Goal: Task Accomplishment & Management: Manage account settings

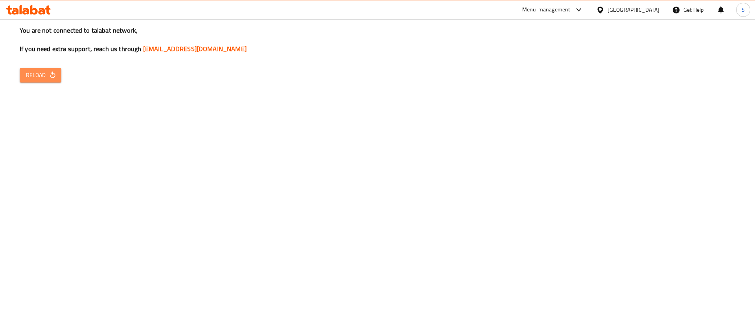
click at [26, 70] on span "Reload" at bounding box center [40, 75] width 29 height 10
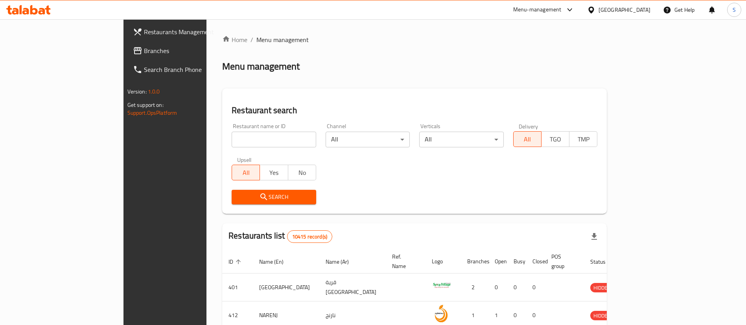
click at [227, 148] on div "Restaurant name or ID Restaurant name or ID" at bounding box center [274, 135] width 94 height 33
click at [232, 140] on input "search" at bounding box center [274, 140] width 85 height 16
click button "Search" at bounding box center [274, 197] width 85 height 15
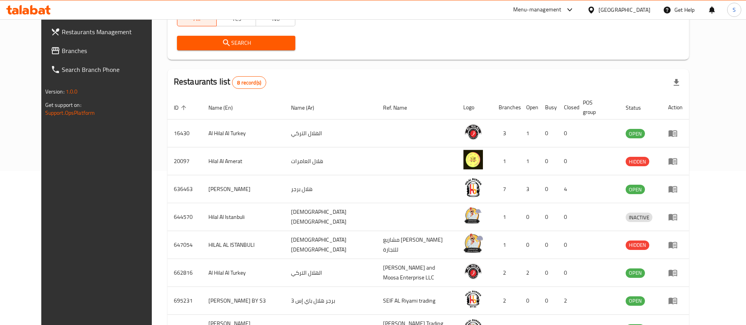
scroll to position [157, 0]
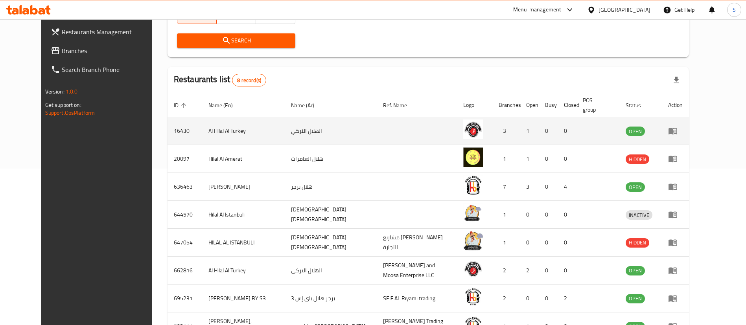
click at [202, 124] on td "Al Hilal Al Turkey" at bounding box center [243, 131] width 83 height 28
copy td "Al Hilal Al Turkey"
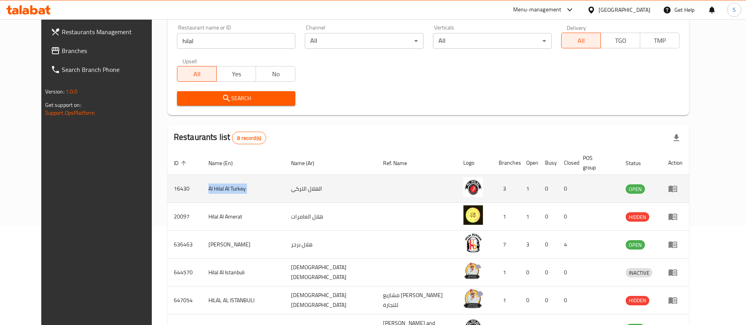
scroll to position [96, 0]
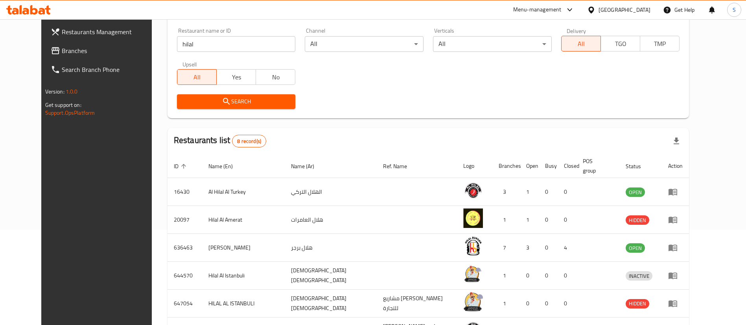
click at [193, 45] on input "hilal" at bounding box center [236, 44] width 119 height 16
paste input "Al Hilal Al Turkey"
click at [193, 45] on input "Al Hilal Al Turkey" at bounding box center [236, 44] width 119 height 16
type input "Al Hilal Al Turkey"
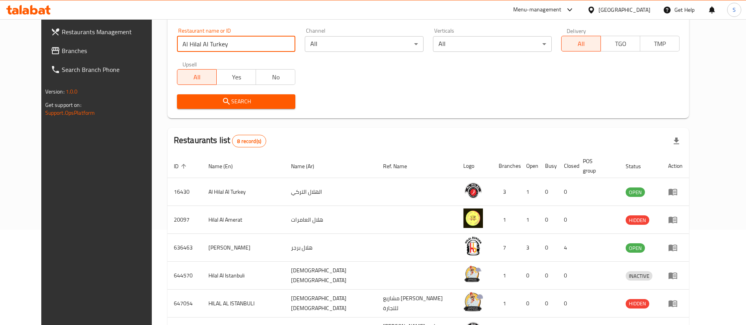
click button "Search" at bounding box center [236, 101] width 119 height 15
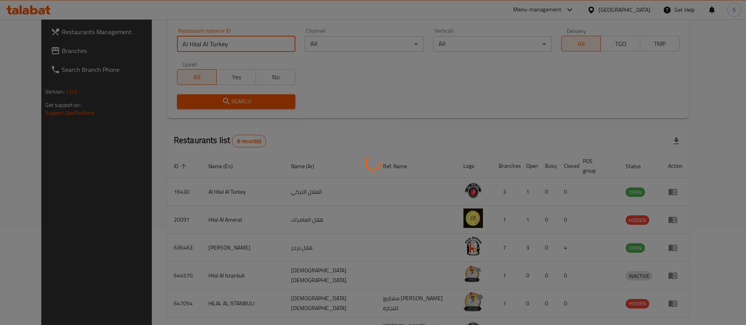
scroll to position [38, 0]
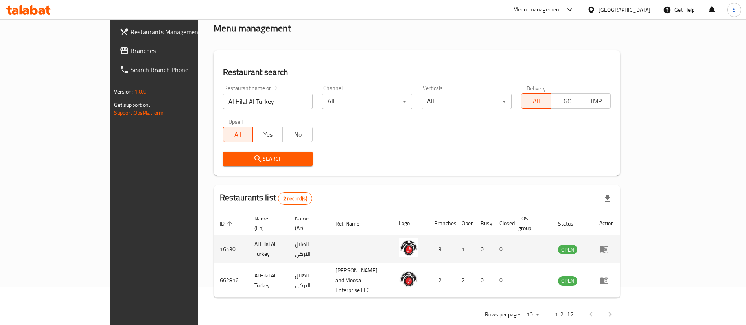
click at [214, 241] on td "16430" at bounding box center [231, 250] width 35 height 28
copy td "16430"
click at [608, 247] on icon "enhanced table" at bounding box center [604, 250] width 9 height 7
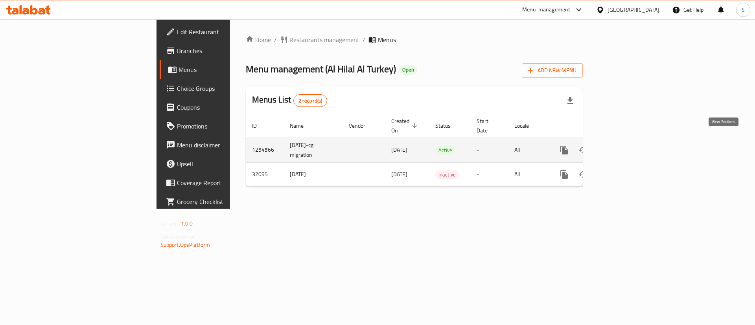
click at [625, 147] on icon "enhanced table" at bounding box center [620, 150] width 7 height 7
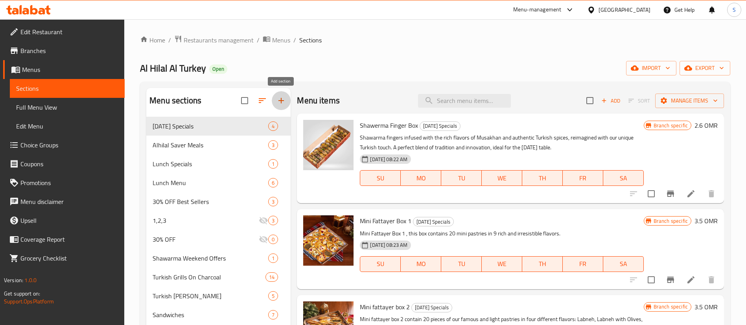
click at [281, 98] on icon "button" at bounding box center [280, 100] width 9 height 9
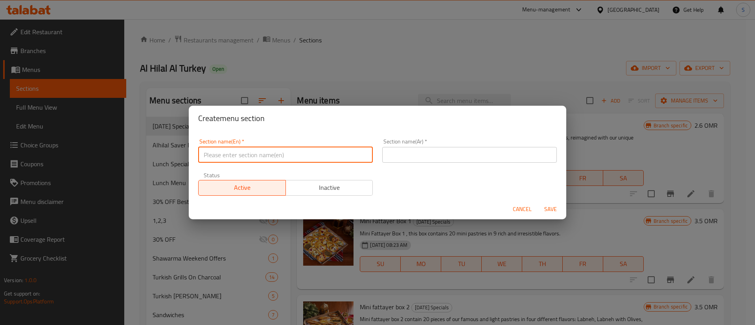
click at [287, 150] on input "text" at bounding box center [285, 155] width 175 height 16
type input "M41"
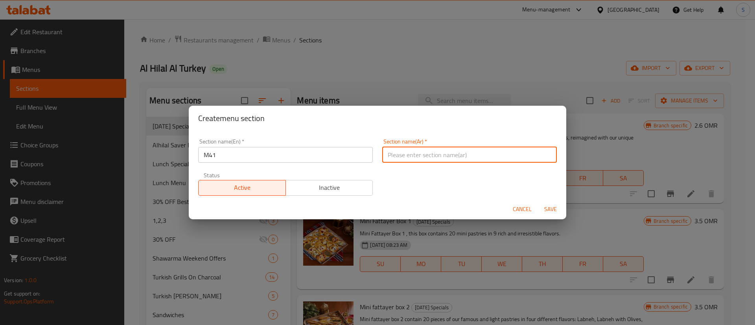
click at [419, 155] on input "text" at bounding box center [469, 155] width 175 height 16
type input "م41"
click at [547, 207] on span "Save" at bounding box center [550, 209] width 19 height 10
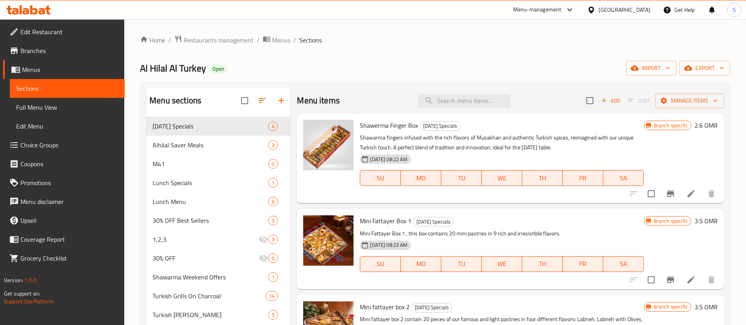
click at [735, 58] on div "Home / Restaurants management / Menus / Sections Al Hilal Al Turkey Open import…" at bounding box center [435, 241] width 622 height 444
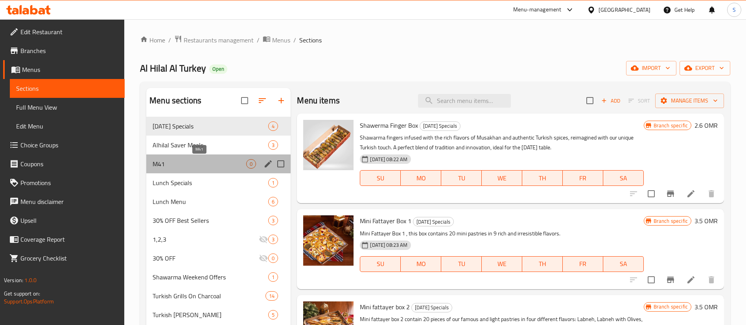
click at [206, 163] on span "M41" at bounding box center [200, 163] width 94 height 9
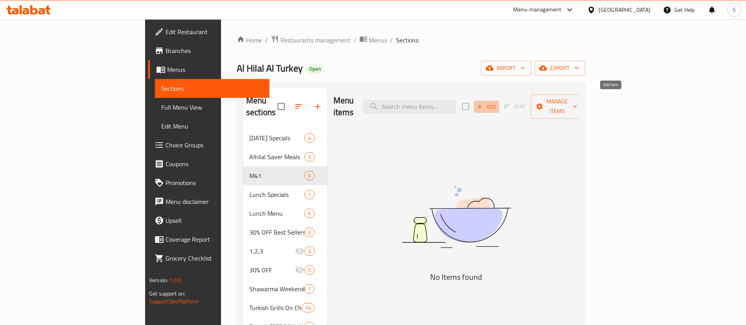
click at [497, 102] on span "Add" at bounding box center [486, 106] width 21 height 9
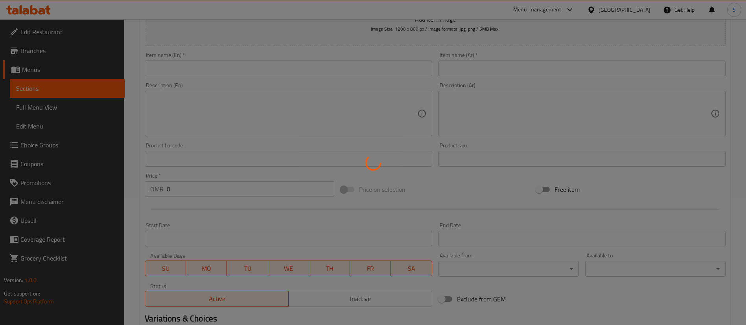
scroll to position [131, 0]
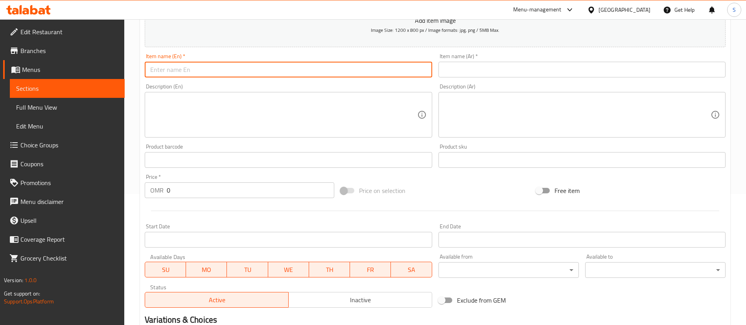
click at [183, 67] on input "text" at bounding box center [288, 70] width 287 height 16
click at [174, 69] on input "Two Sarokh Chicken Shawerma Meal" at bounding box center [288, 70] width 287 height 16
click at [226, 68] on input "Two Saroukh Chicken Shawerma Meal" at bounding box center [288, 70] width 287 height 16
type input "Two Saroukh Chicken Shawarma Meal"
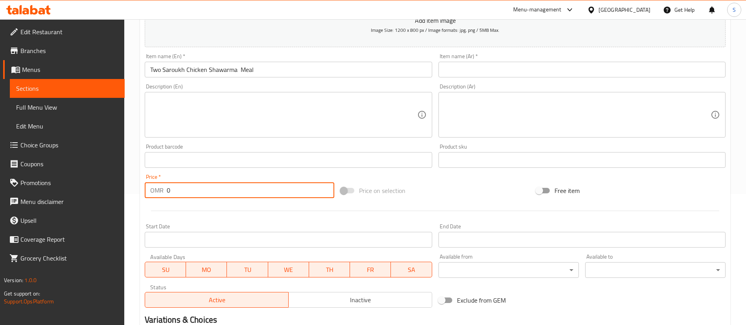
click at [254, 189] on input "0" at bounding box center [251, 190] width 168 height 16
paste input "3.235"
type input "3.235"
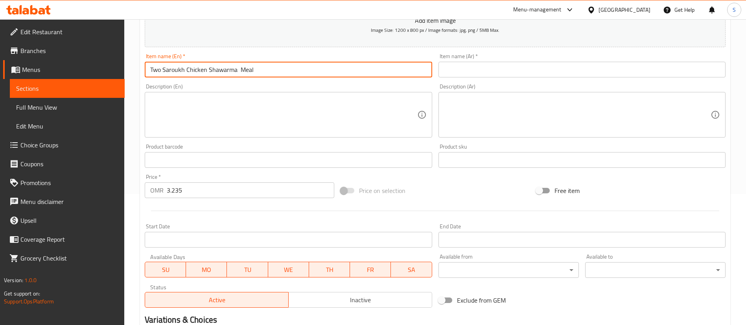
drag, startPoint x: 234, startPoint y: 70, endPoint x: 145, endPoint y: 74, distance: 89.8
click at [145, 74] on input "Two Saroukh Chicken Shawarma Meal" at bounding box center [288, 70] width 287 height 16
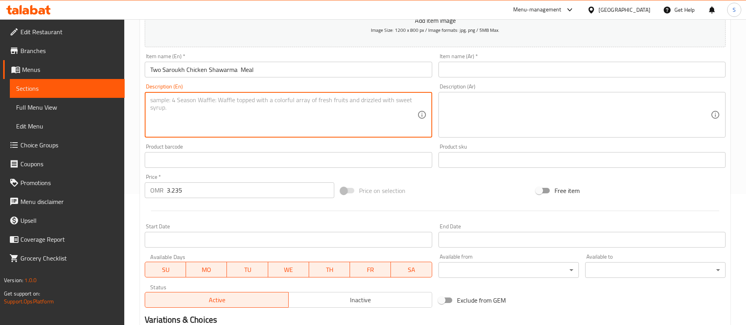
click at [188, 101] on textarea at bounding box center [283, 114] width 267 height 37
paste textarea "Two Saroukh Chicken Shawarma"
click at [155, 103] on textarea "Two Saroukh Chicken Shawarma" at bounding box center [283, 114] width 267 height 37
click at [267, 99] on textarea "2 pcs of Saroukh Chicken Shawarma" at bounding box center [283, 114] width 267 height 37
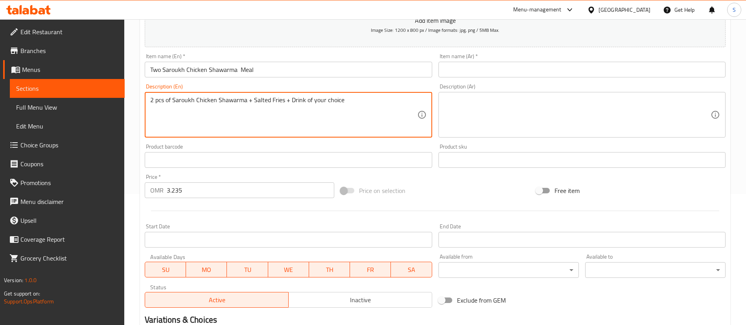
click at [313, 111] on textarea "2 pcs of Saroukh Chicken Shawarma + Salted Fries + Drink of your choice" at bounding box center [283, 114] width 267 height 37
type textarea "2 pcs of Saroukh Chicken Shawarma + Salted Fries + Drink of your choice"
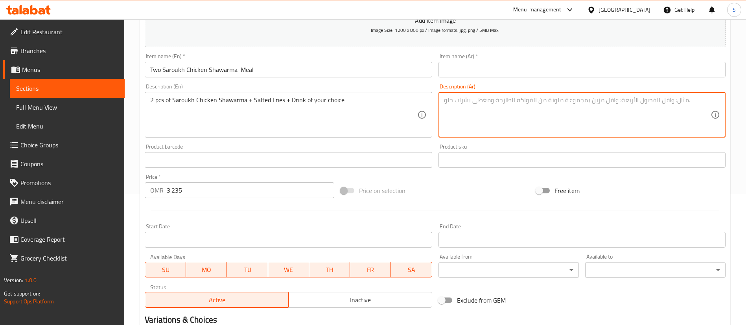
click at [470, 119] on textarea at bounding box center [577, 114] width 267 height 37
paste textarea "قطعتين من شاورما دجاج صاروخ + بطاطس مقلية مملحة + مشروب من اختيارك"
type textarea "قطعتين من شاورما دجاج صاروخ + بطاطس مقلية مملحة + مشروب من اختيارك"
click at [379, 69] on input "Two Saroukh Chicken Shawarma Meal" at bounding box center [288, 70] width 287 height 16
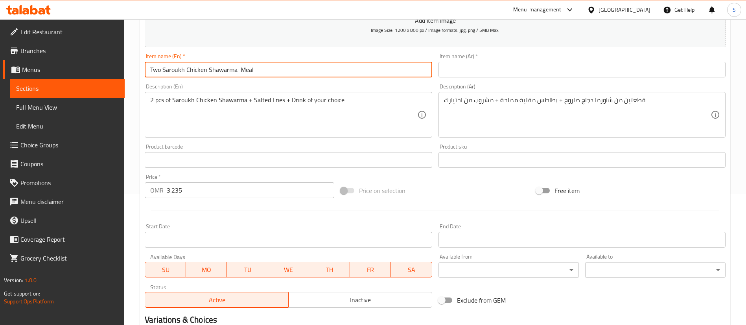
click at [379, 69] on input "Two Saroukh Chicken Shawarma Meal" at bounding box center [288, 70] width 287 height 16
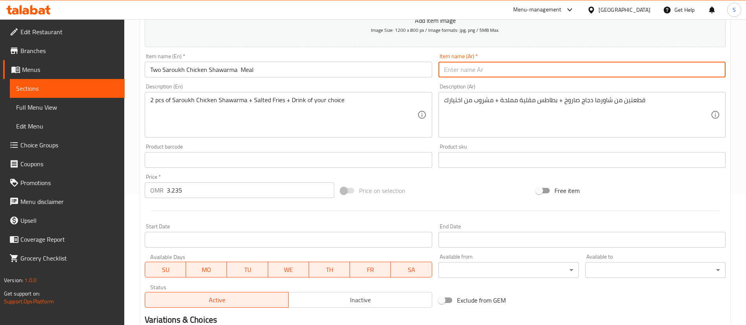
click at [470, 69] on input "text" at bounding box center [581, 70] width 287 height 16
paste input "وجبة شاورما دجاج صاروخين"
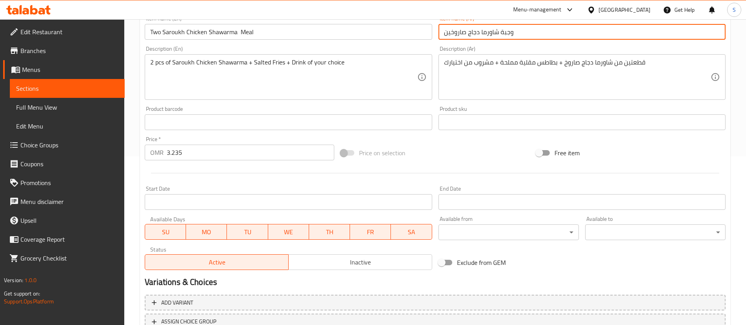
scroll to position [170, 0]
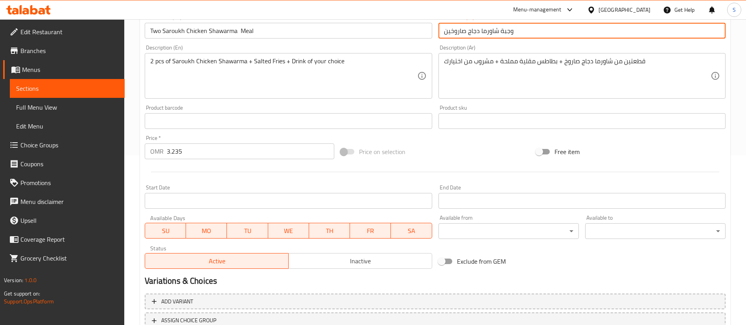
click at [444, 29] on input "وجبة شاورما دجاج صاروخين" at bounding box center [581, 31] width 287 height 16
click at [529, 31] on input "وجبة شاورما دجاج صاروخين" at bounding box center [581, 31] width 287 height 16
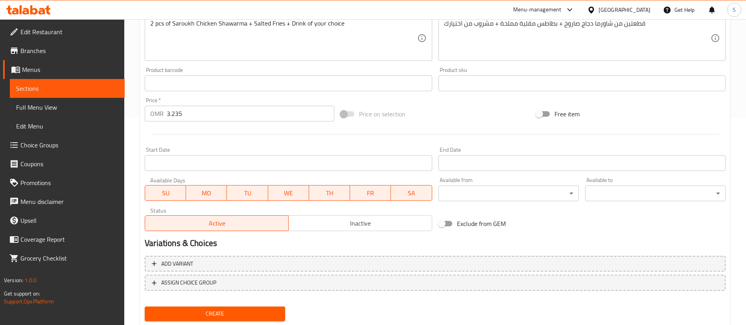
scroll to position [230, 0]
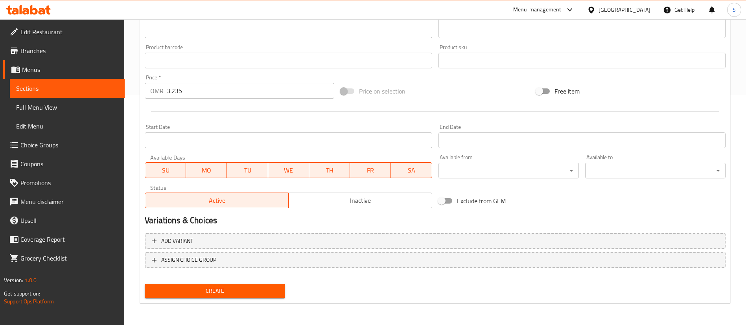
type input "وجبة شاورما دجاج صاروخ"
click at [244, 292] on span "Create" at bounding box center [215, 291] width 128 height 10
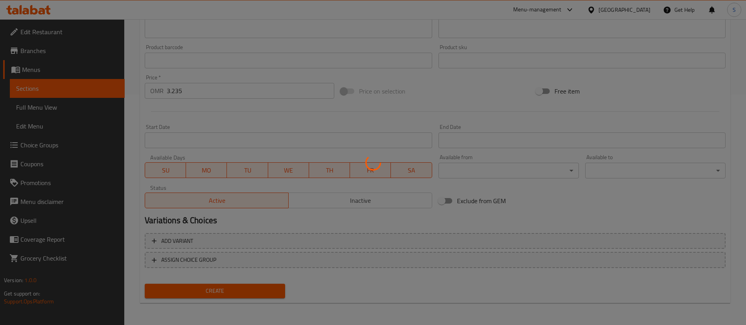
type input "0"
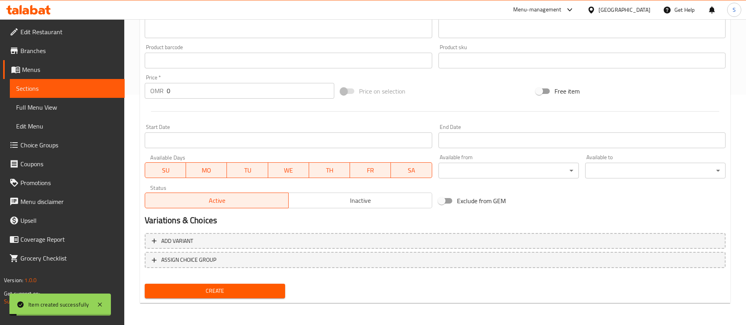
scroll to position [0, 0]
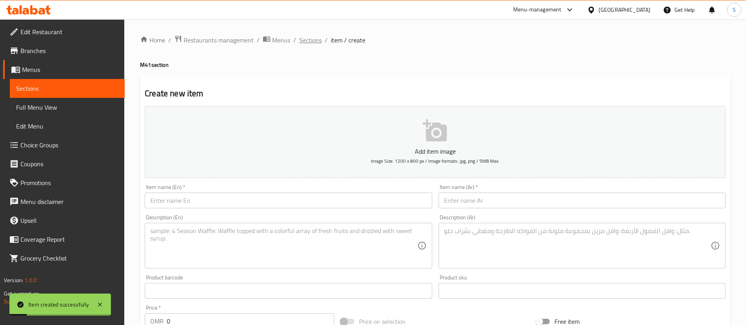
click at [304, 41] on span "Sections" at bounding box center [310, 39] width 22 height 9
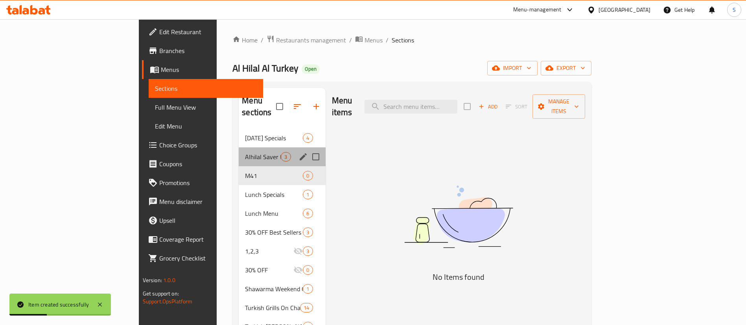
click at [239, 151] on div "Alhilal Saver Meals 3" at bounding box center [282, 156] width 87 height 19
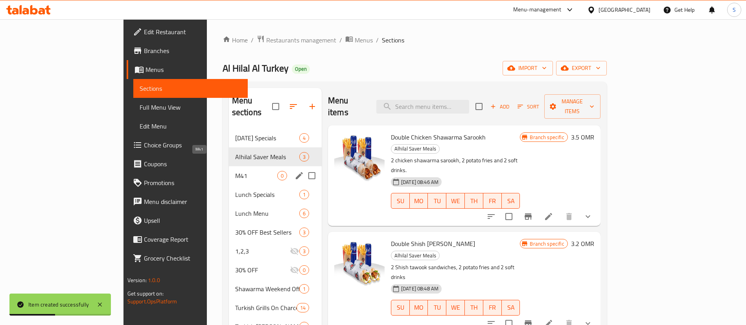
click at [235, 171] on span "M41" at bounding box center [256, 175] width 42 height 9
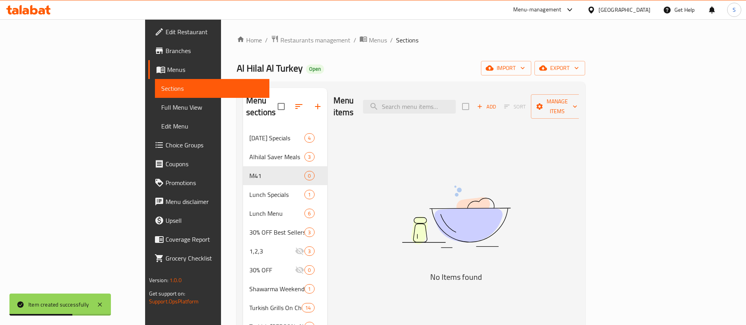
click at [166, 142] on span "Choice Groups" at bounding box center [215, 144] width 98 height 9
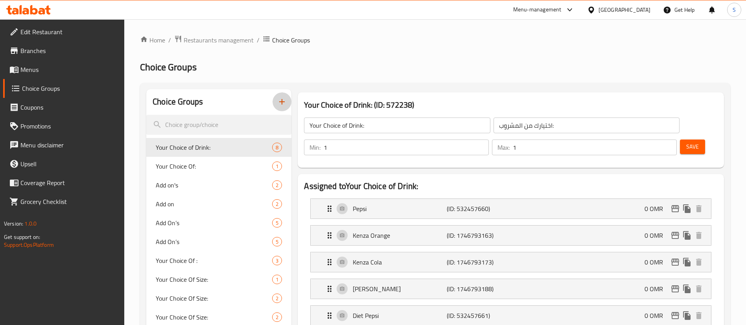
click at [282, 103] on icon "button" at bounding box center [282, 102] width 6 height 6
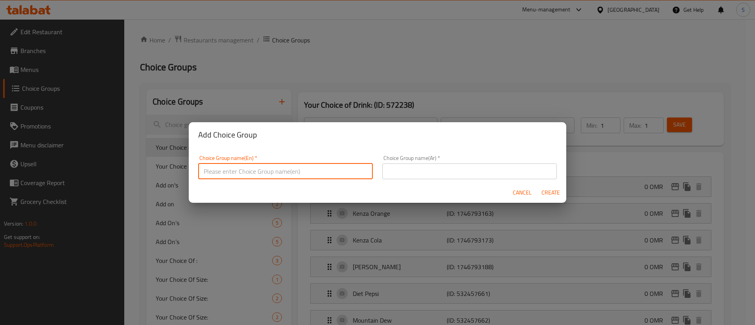
click at [254, 175] on input "text" at bounding box center [285, 172] width 175 height 16
click at [308, 174] on input "Your Choice of Side:" at bounding box center [285, 172] width 175 height 16
type input "Your Choice of Side:"
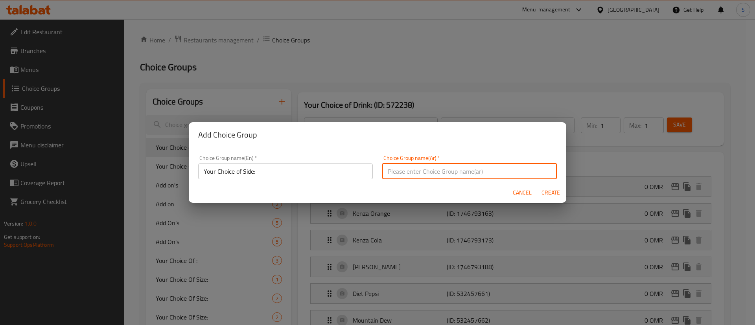
paste input "اختيارك للطبق الجانبي:"
click at [472, 170] on input "اختيارك للطبق الجانبي:" at bounding box center [469, 172] width 175 height 16
type input "اختيارك للطبق الجانبي:"
click at [549, 193] on span "Create" at bounding box center [550, 193] width 19 height 10
type input "Your Choice of Side:"
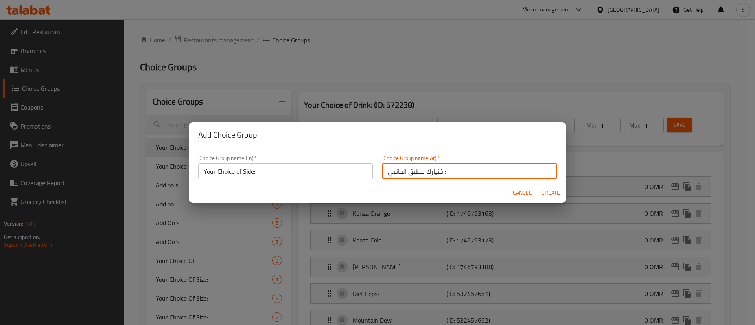
type input "اختيارك للطبق الجانبي:"
type input "0"
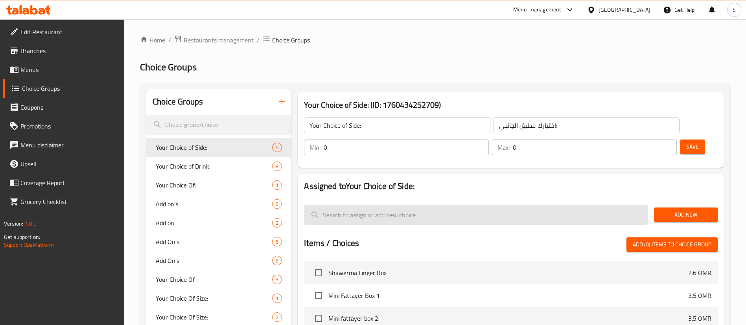
click at [445, 205] on input "search" at bounding box center [476, 215] width 344 height 20
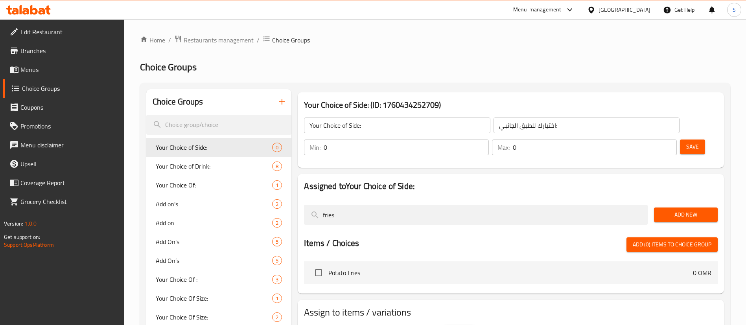
type input "fries"
click at [522, 268] on span "Potato Fries" at bounding box center [510, 272] width 365 height 9
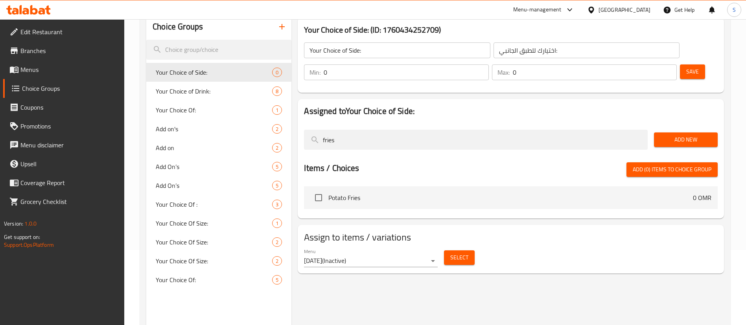
click at [672, 135] on span "Add New" at bounding box center [685, 140] width 51 height 10
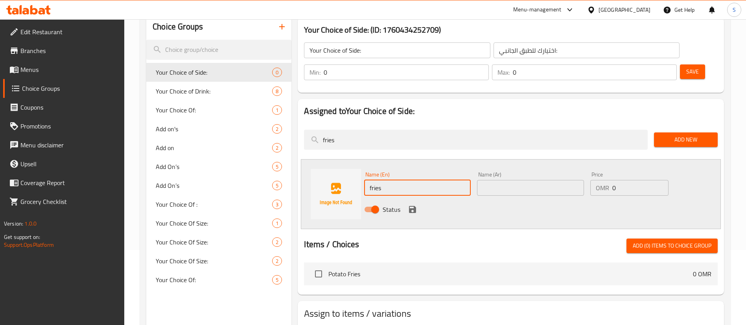
click at [420, 180] on input "fries" at bounding box center [417, 188] width 107 height 16
click at [433, 180] on input "Salted French Fries" at bounding box center [417, 188] width 107 height 16
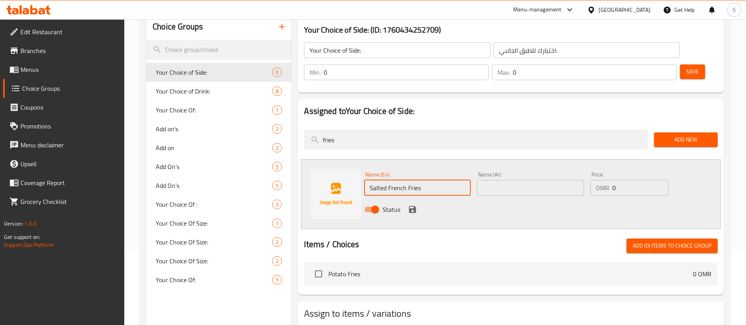
click at [433, 180] on input "Salted French Fries" at bounding box center [417, 188] width 107 height 16
type input "Salted French Fries"
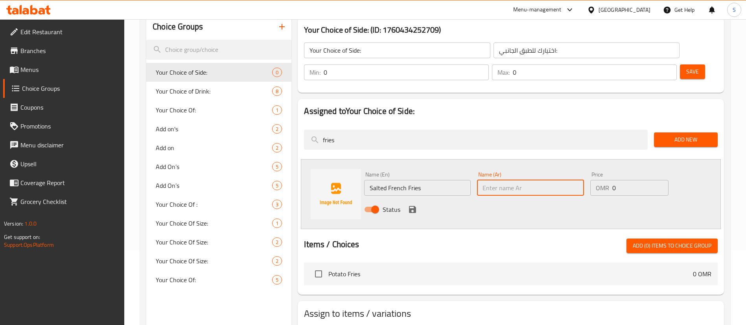
click at [509, 180] on input "text" at bounding box center [530, 188] width 107 height 16
paste input "بطاطس مقلية مملحة"
type input "بطاطس مقلية"
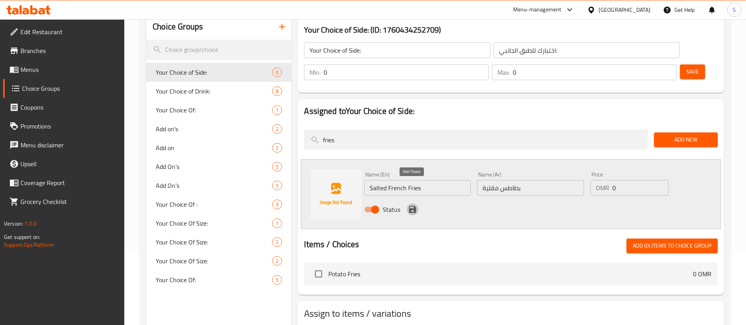
click at [411, 206] on icon "save" at bounding box center [412, 209] width 7 height 7
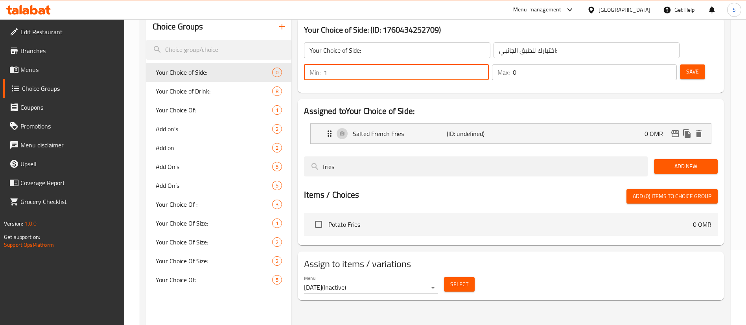
type input "1"
click at [489, 64] on input "1" at bounding box center [406, 72] width 165 height 16
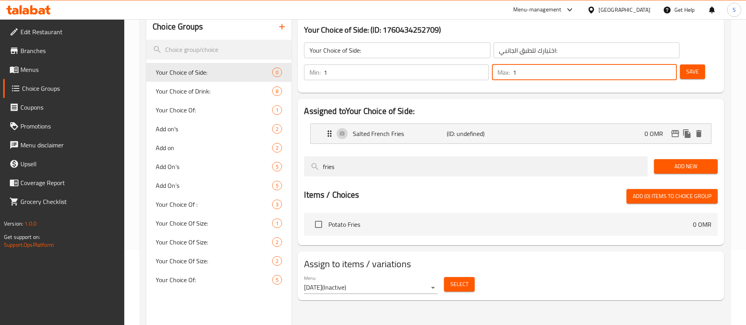
type input "1"
click at [656, 64] on input "1" at bounding box center [595, 72] width 164 height 16
click at [686, 67] on span "Save" at bounding box center [692, 72] width 13 height 10
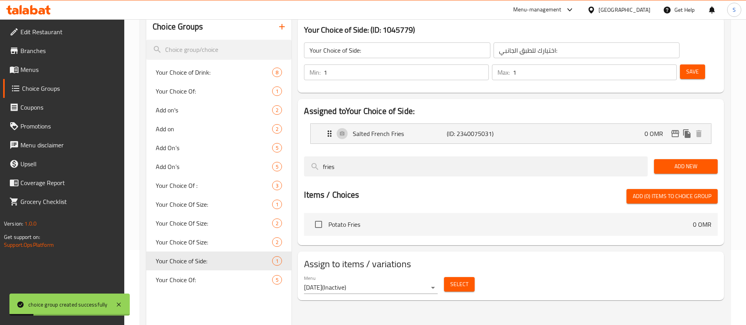
click at [282, 28] on icon "button" at bounding box center [282, 27] width 6 height 6
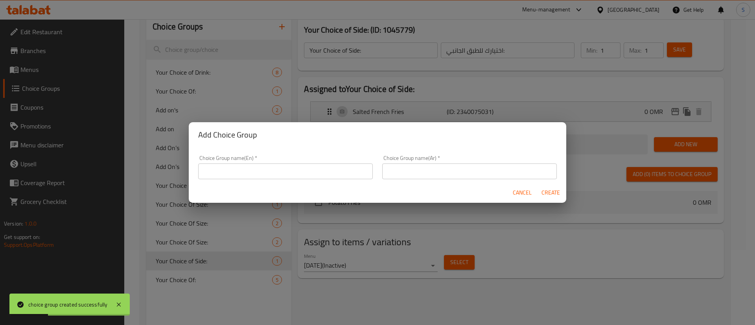
click at [269, 77] on div "Add Choice Group Choice Group name(En)   * Choice Group name(En) * Choice Group…" at bounding box center [377, 162] width 755 height 325
click at [516, 194] on span "Cancel" at bounding box center [522, 193] width 19 height 10
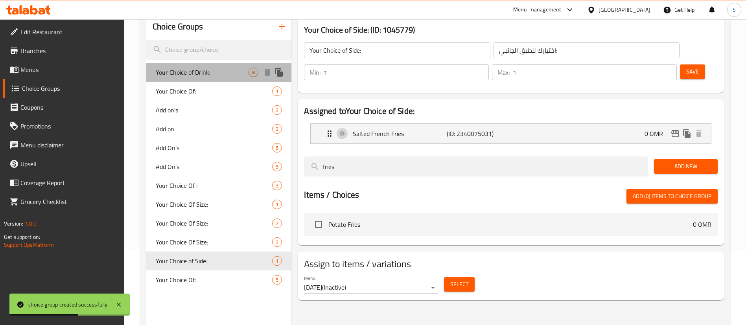
click at [192, 68] on span "Your Choice of Drink:" at bounding box center [202, 72] width 93 height 9
type input "Your Choice of Drink:"
type input "اختيارك من المشروب:"
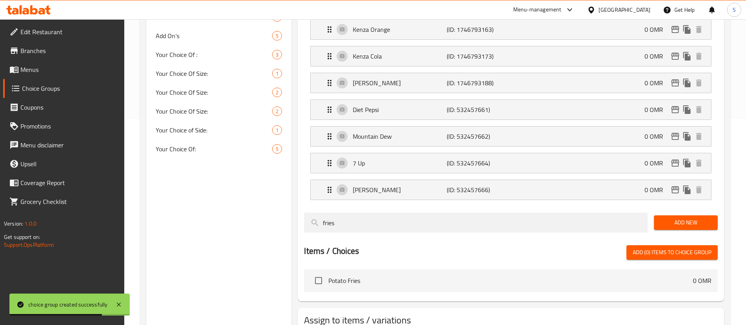
scroll to position [241, 0]
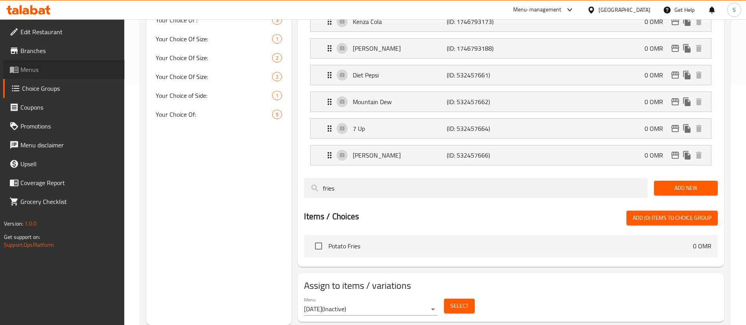
click at [40, 70] on span "Menus" at bounding box center [69, 69] width 98 height 9
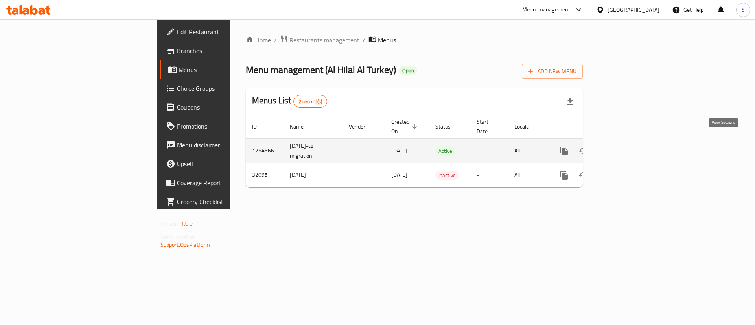
click at [626, 146] on icon "enhanced table" at bounding box center [620, 150] width 9 height 9
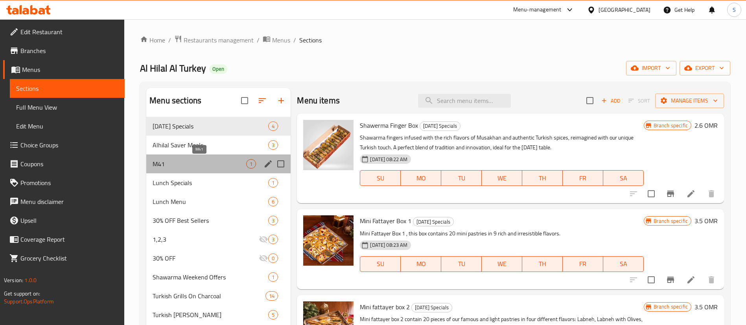
click at [194, 166] on span "M41" at bounding box center [200, 163] width 94 height 9
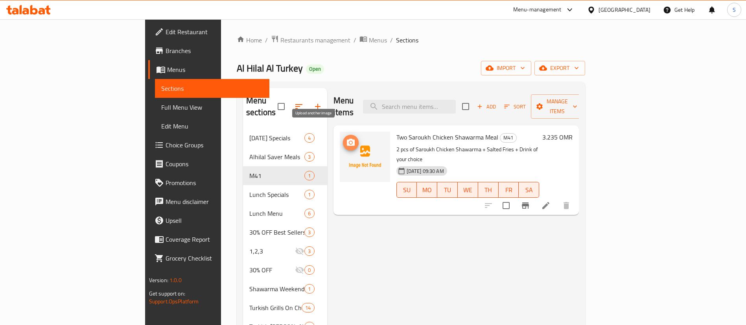
click at [346, 138] on icon "upload picture" at bounding box center [350, 142] width 9 height 9
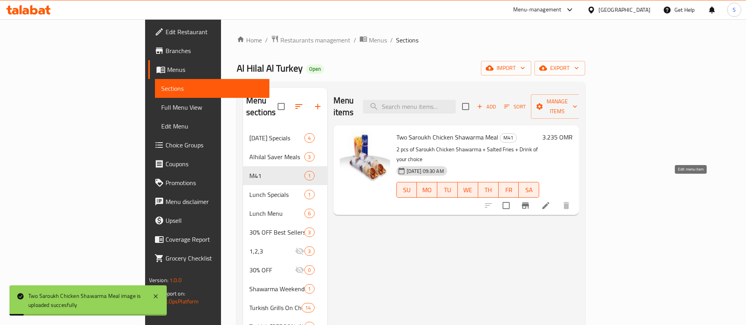
click at [549, 202] on icon at bounding box center [545, 205] width 7 height 7
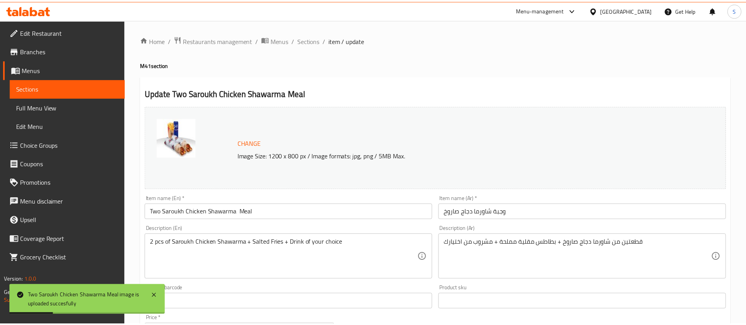
scroll to position [242, 0]
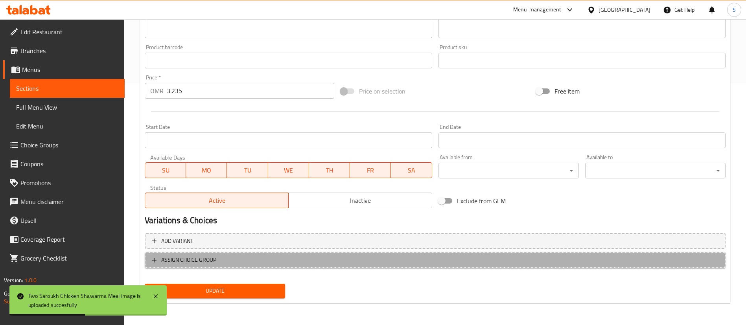
click at [256, 267] on button "ASSIGN CHOICE GROUP" at bounding box center [435, 260] width 581 height 16
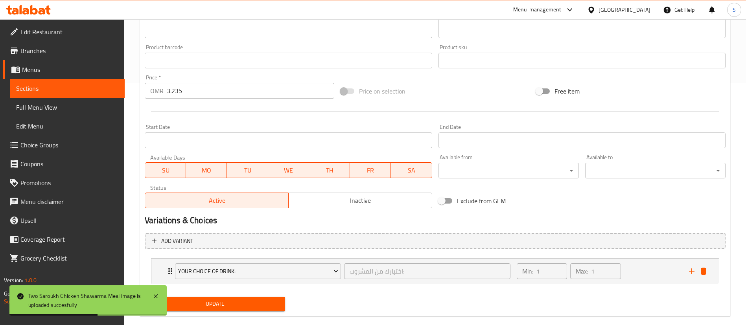
scroll to position [255, 0]
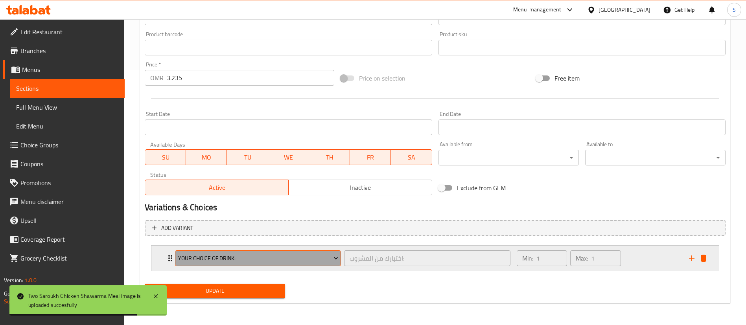
click at [334, 255] on icon "Expand" at bounding box center [336, 258] width 8 height 8
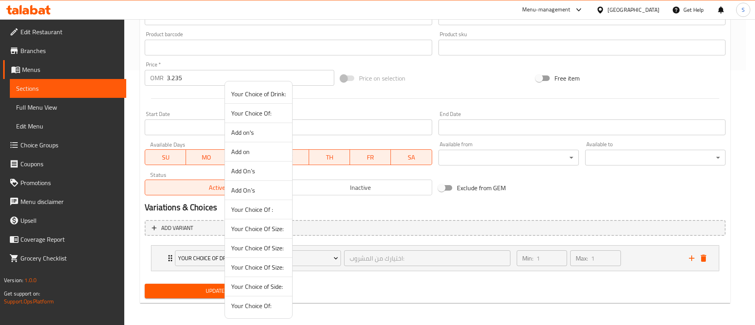
click at [269, 288] on span "Your Choice of Side:" at bounding box center [258, 286] width 55 height 9
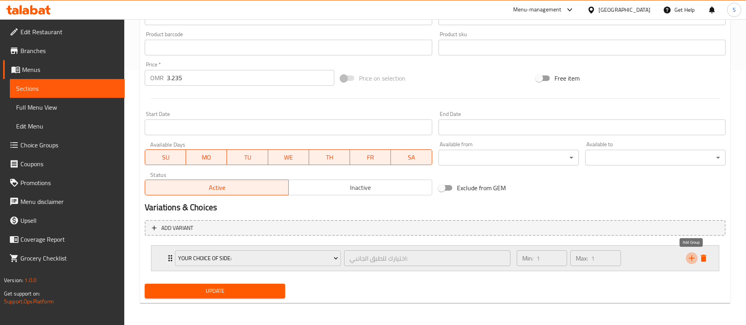
click at [693, 256] on icon "add" at bounding box center [691, 258] width 9 height 9
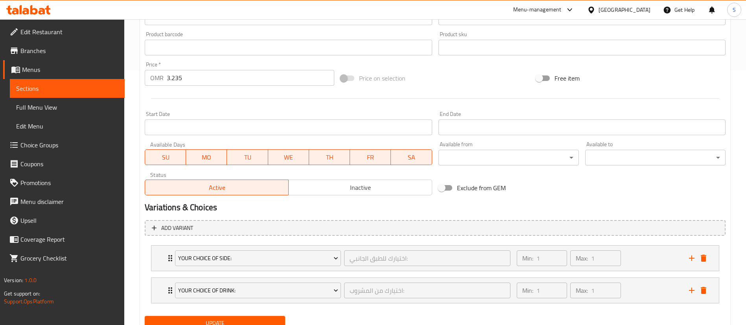
scroll to position [287, 0]
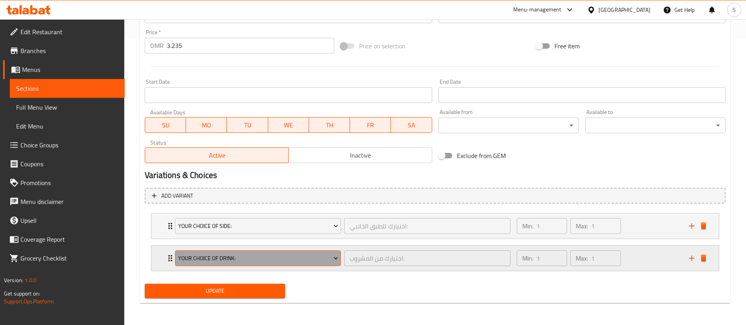
click at [268, 264] on button "Your Choice of Drink:" at bounding box center [258, 259] width 166 height 16
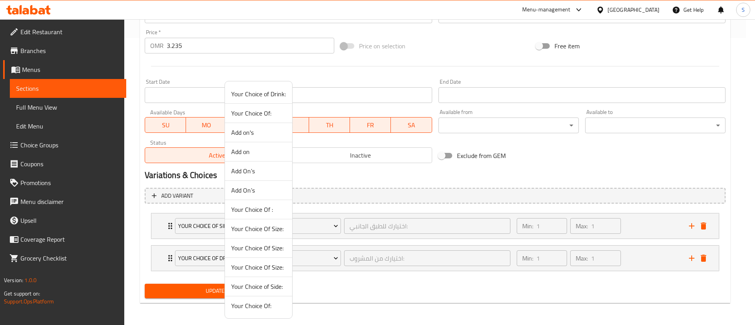
click at [271, 97] on span "Your Choice of Drink:" at bounding box center [258, 93] width 55 height 9
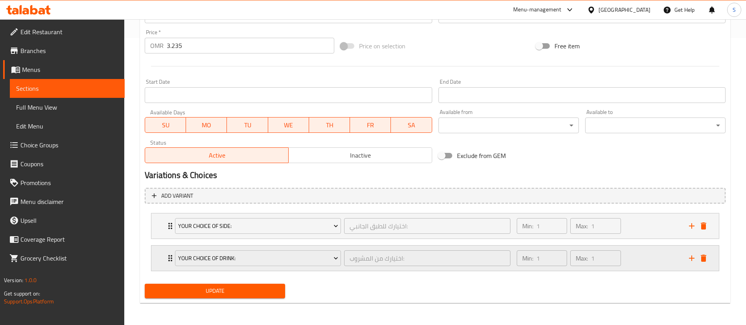
click at [652, 260] on div "Min: 1 ​ Max: 1 ​" at bounding box center [598, 258] width 172 height 25
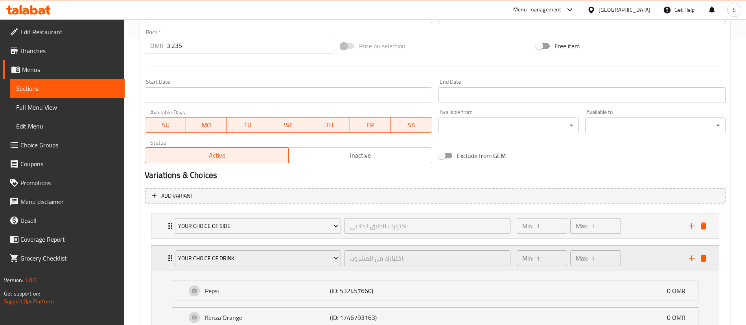
scroll to position [517, 0]
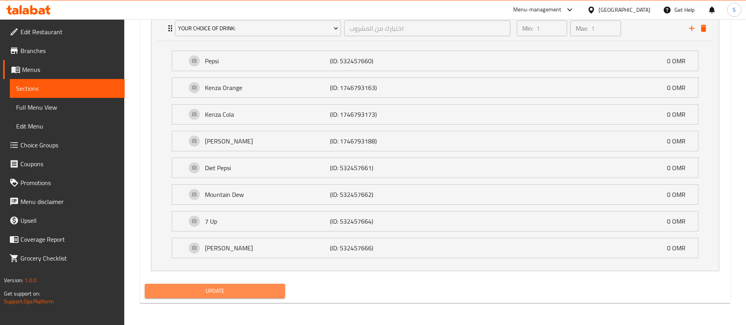
click at [210, 289] on span "Update" at bounding box center [215, 291] width 128 height 10
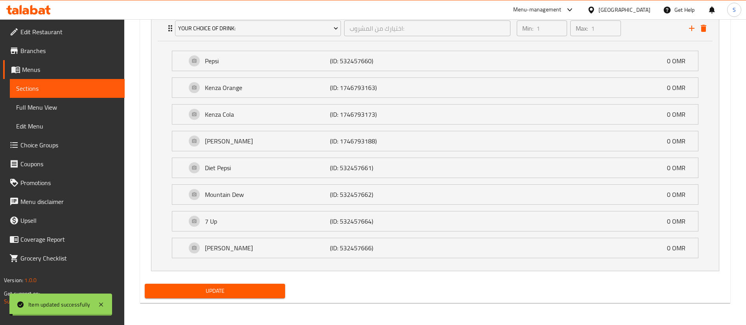
scroll to position [0, 0]
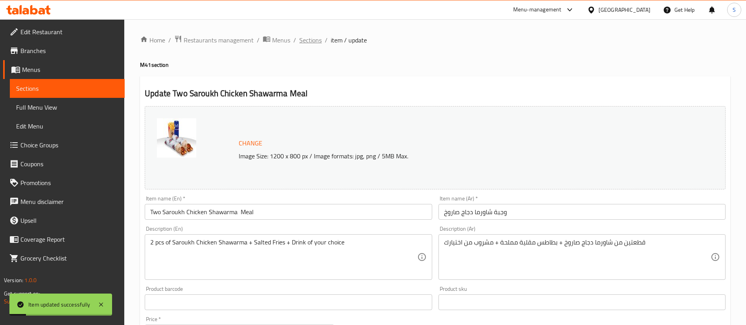
click at [309, 39] on span "Sections" at bounding box center [310, 39] width 22 height 9
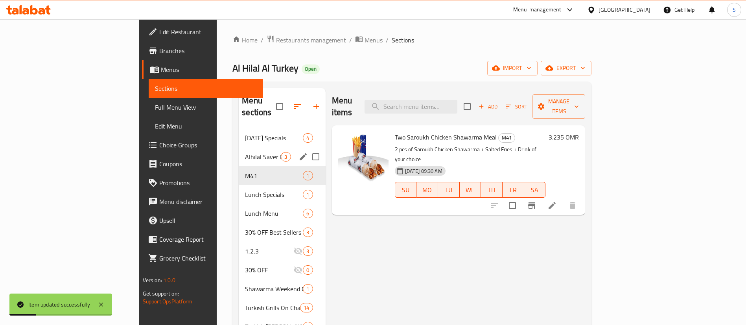
click at [245, 152] on span "Alhilal Saver Meals" at bounding box center [263, 156] width 36 height 9
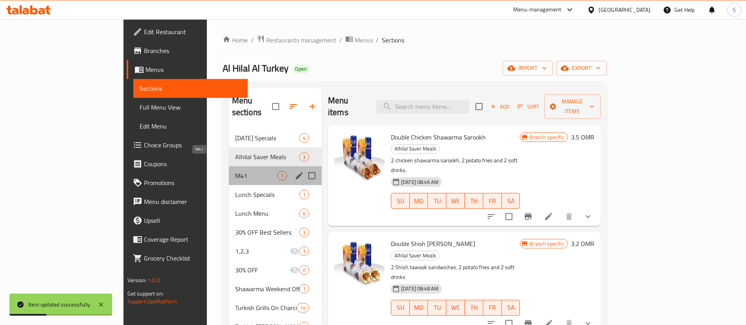
click at [235, 171] on span "M41" at bounding box center [256, 175] width 42 height 9
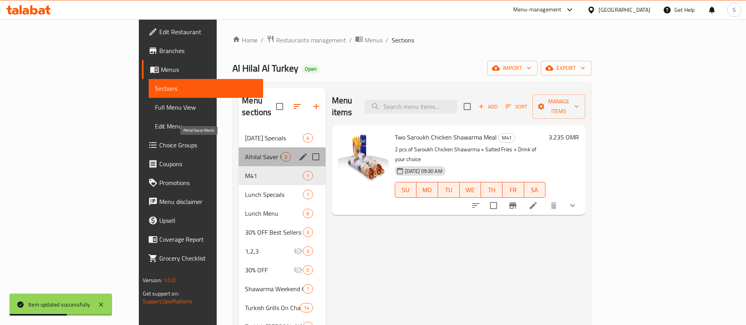
click at [245, 152] on span "Alhilal Saver Meals" at bounding box center [263, 156] width 36 height 9
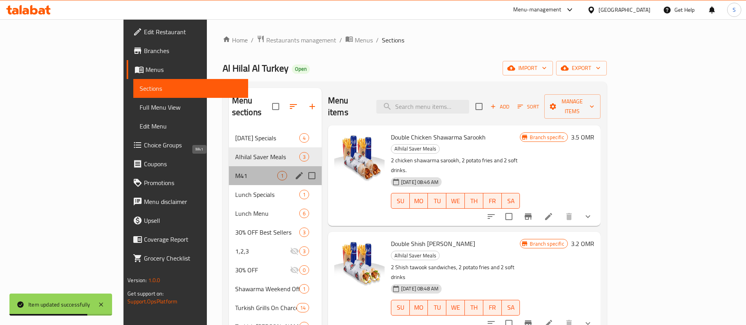
click at [235, 171] on span "M41" at bounding box center [256, 175] width 42 height 9
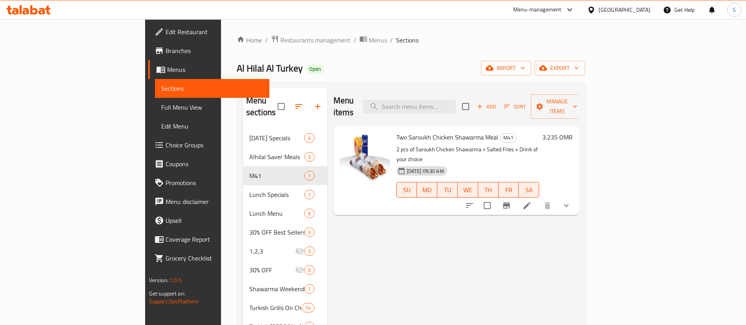
click at [410, 145] on p "2 pcs of Saroukh Chicken Shawarma + Salted Fries + Drink of your choice" at bounding box center [467, 155] width 143 height 20
copy div "2 pcs of Saroukh Chicken Shawarma + Salted Fries + Drink of your choice"
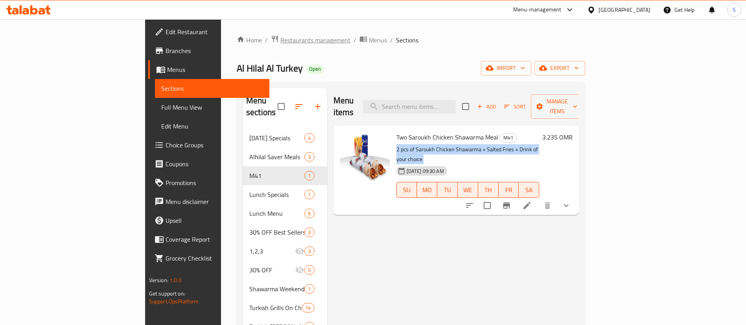
click at [280, 39] on span "Restaurants management" at bounding box center [315, 39] width 70 height 9
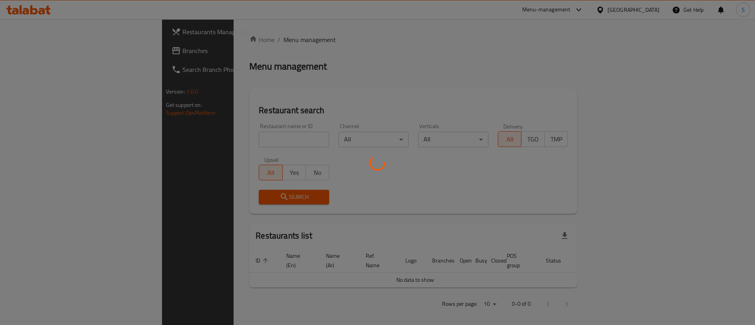
click at [224, 142] on div at bounding box center [377, 162] width 755 height 325
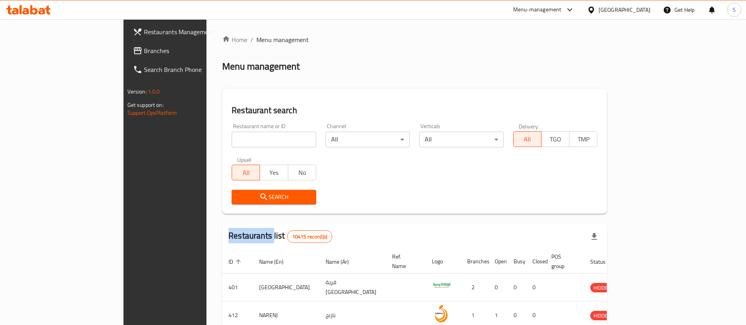
click at [224, 142] on div at bounding box center [373, 162] width 746 height 325
click at [232, 142] on input "search" at bounding box center [274, 140] width 85 height 16
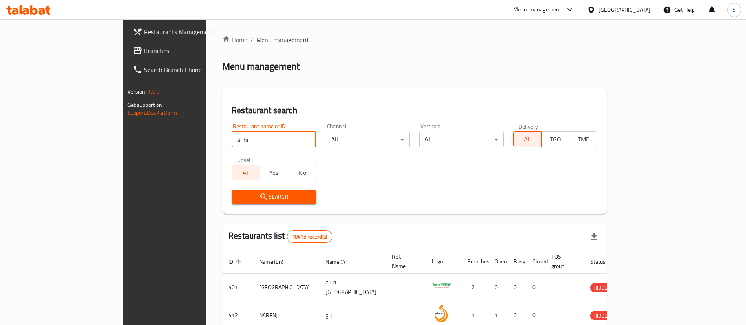
type input "Al Hilal Al Turkey"
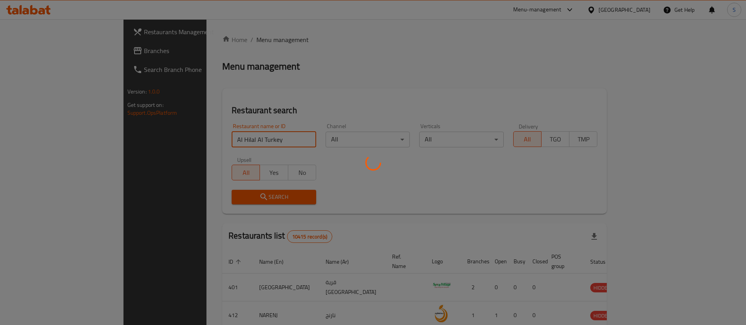
click button "Search" at bounding box center [274, 197] width 85 height 15
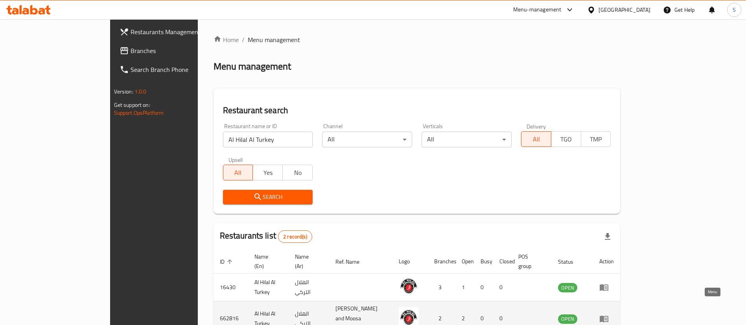
click at [609, 314] on icon "enhanced table" at bounding box center [603, 318] width 9 height 9
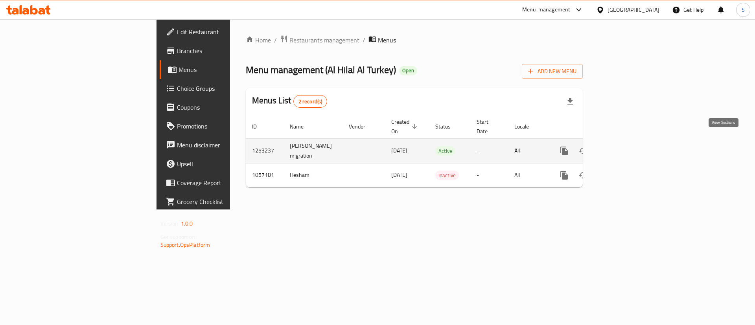
click at [626, 146] on icon "enhanced table" at bounding box center [620, 150] width 9 height 9
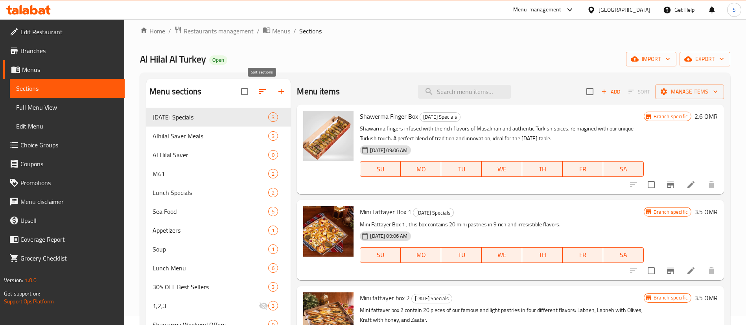
scroll to position [9, 0]
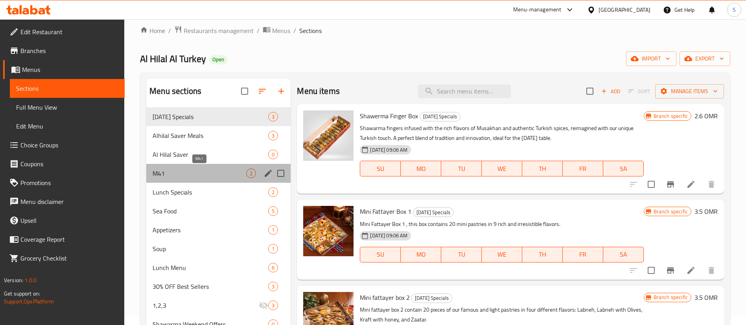
click at [219, 170] on span "M41" at bounding box center [200, 173] width 94 height 9
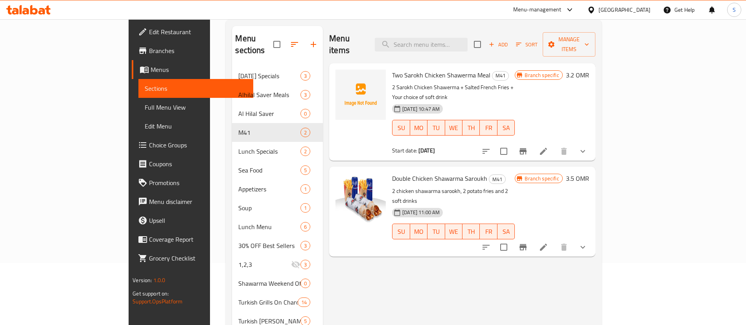
scroll to position [63, 0]
click at [548, 146] on icon at bounding box center [543, 150] width 9 height 9
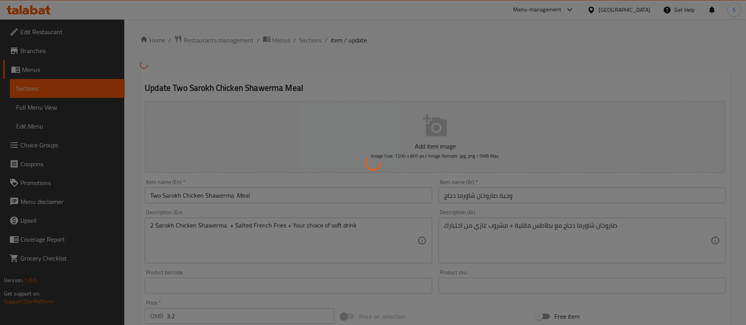
type input "اختيارك من المشروب:"
type input "1"
type input "اختيارك من الطبق الجانبي 1"
type input "1"
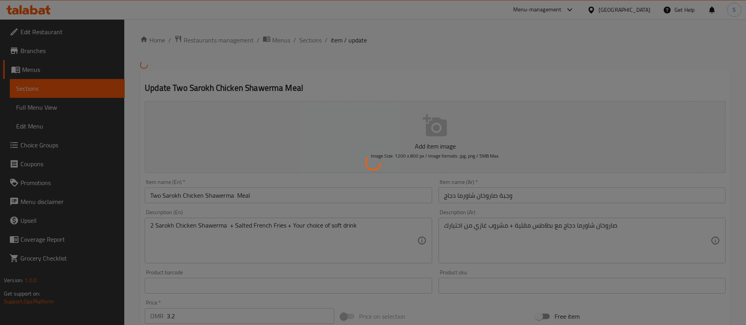
type input "1"
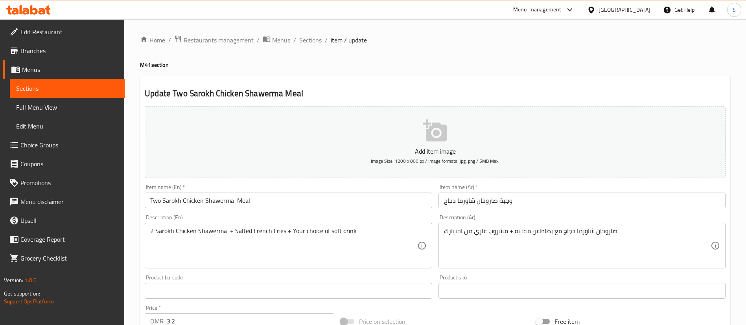
scroll to position [92, 0]
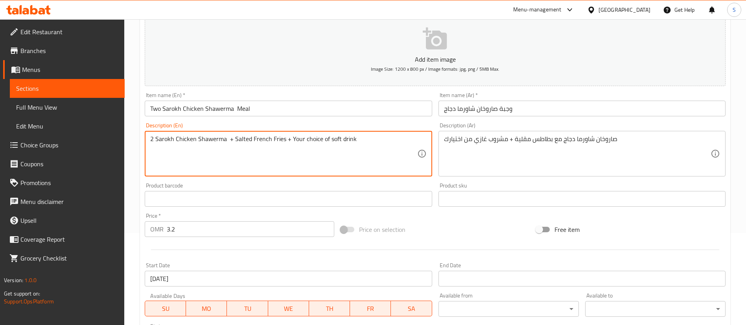
click at [349, 137] on textarea "2 Sarokh Chicken Shawerma + Salted French Fries + Your choice of soft drink" at bounding box center [283, 153] width 267 height 37
paste textarea "pcs of Saroukh Chicken Shawarma + Salted Fries + Drink of your choice"
type textarea "2 pcs of Saroukh Chicken Shawarma + Salted Fries + Drink of your choice"
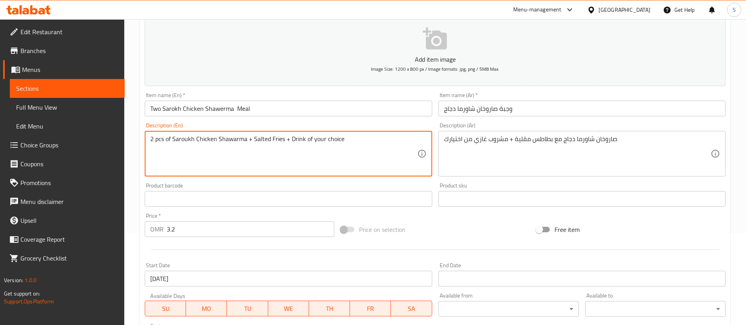
click at [175, 111] on input "Two Sarokh Chicken Shawerma Meal" at bounding box center [288, 109] width 287 height 16
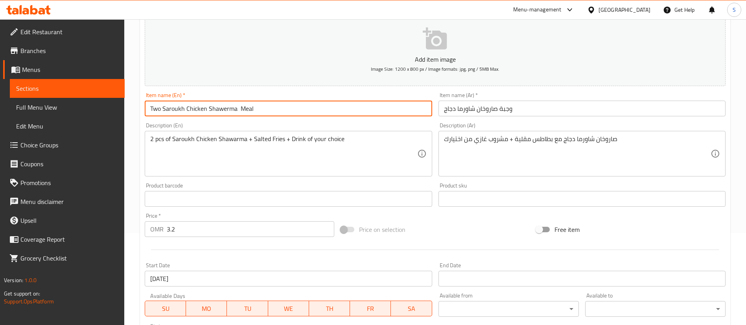
click at [226, 110] on input "Two Saroukh Chicken Shawerma Meal" at bounding box center [288, 109] width 287 height 16
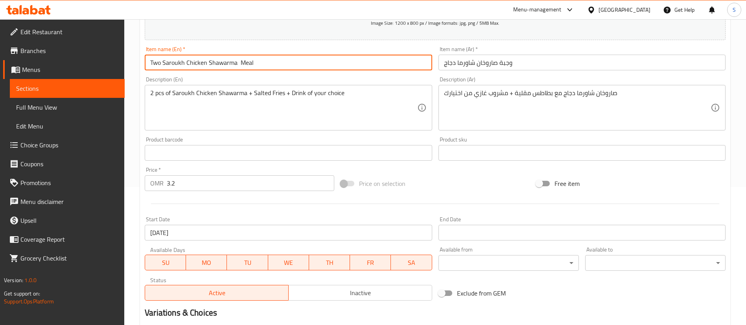
scroll to position [140, 0]
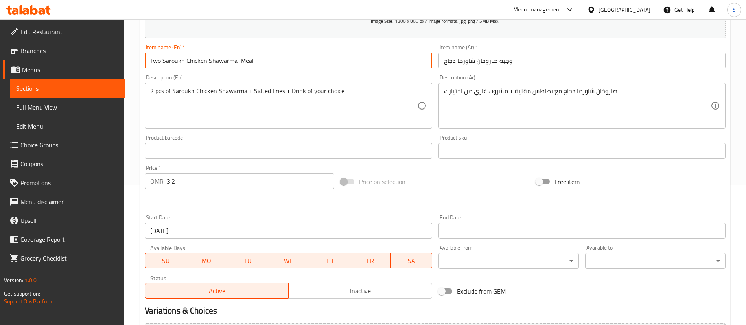
type input "Two Saroukh Chicken Shawarma Meal"
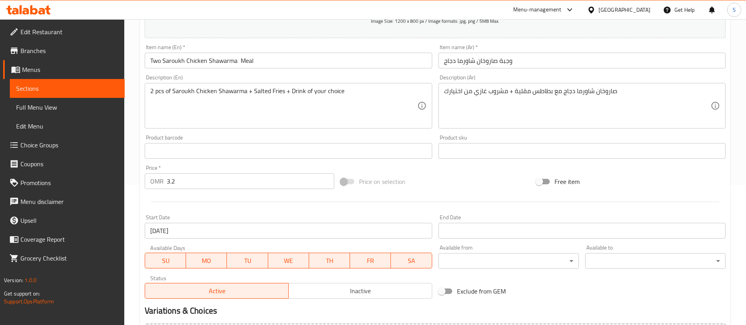
click at [287, 170] on div "Price   * OMR 3.2 Price *" at bounding box center [240, 177] width 190 height 24
click at [289, 179] on input "3.2" at bounding box center [251, 181] width 168 height 16
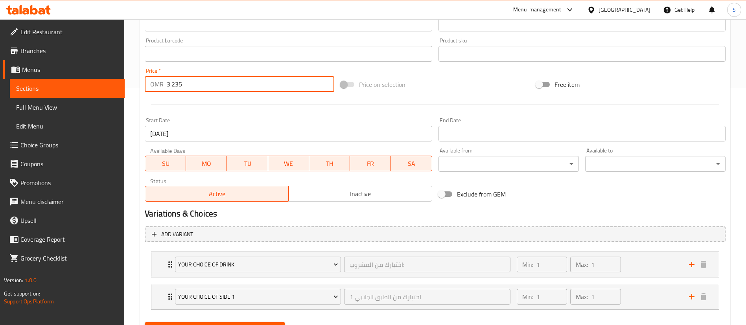
type input "3.235"
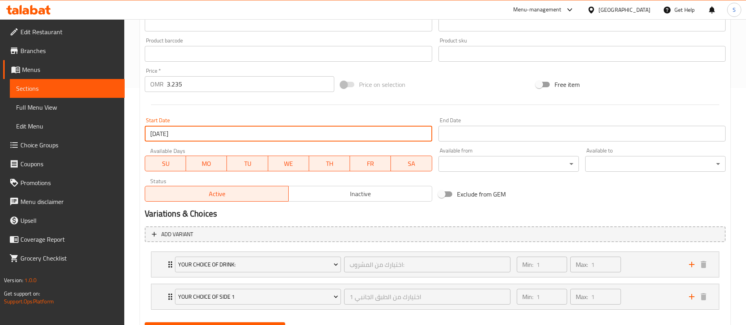
click at [289, 131] on input "[DATE]" at bounding box center [288, 134] width 287 height 16
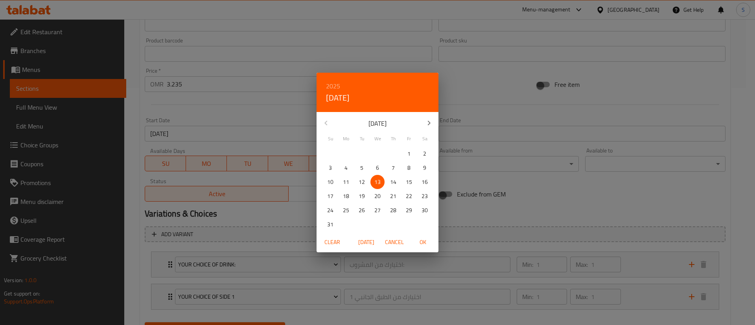
click at [334, 239] on span "Clear" at bounding box center [332, 243] width 19 height 10
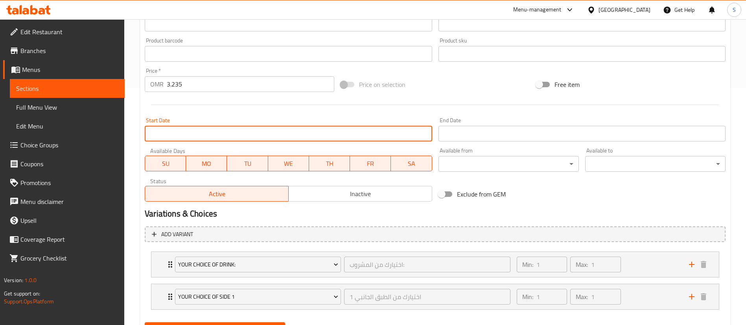
scroll to position [276, 0]
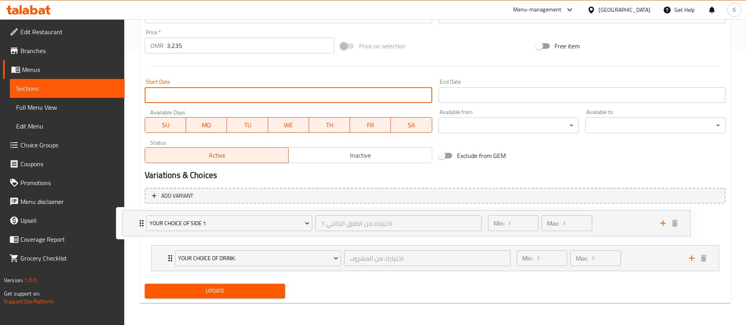
drag, startPoint x: 666, startPoint y: 257, endPoint x: 634, endPoint y: 220, distance: 49.1
click at [634, 220] on div "Your Choice of Drink: اختيارك من المشروب: ​ Min: 1 ​ Max: 1 ​ Pepsi (ID: 531584…" at bounding box center [435, 242] width 581 height 64
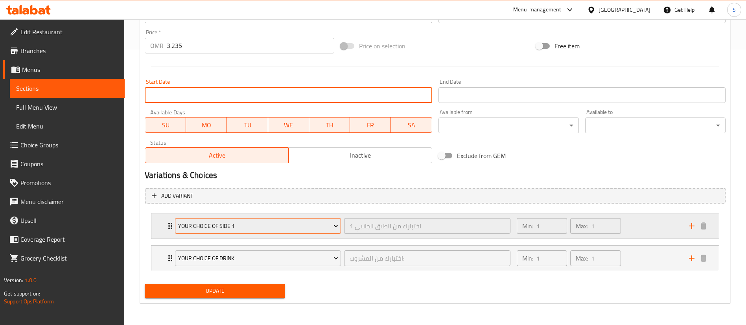
click at [310, 217] on div "Your choice of side 1" at bounding box center [257, 226] width 169 height 19
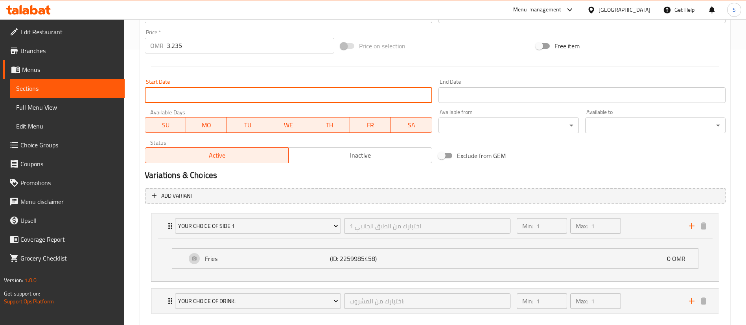
scroll to position [319, 0]
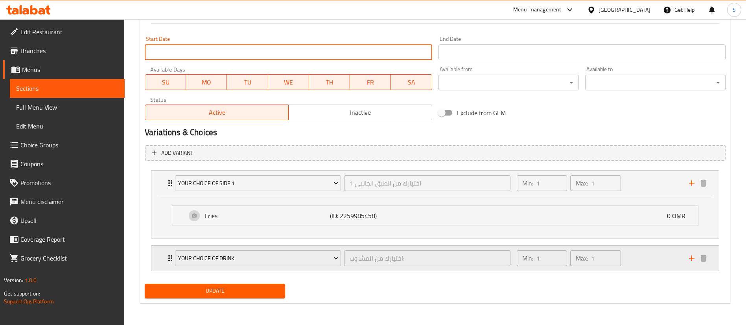
click at [646, 258] on div "Min: 1 ​ Max: 1 ​" at bounding box center [598, 258] width 172 height 25
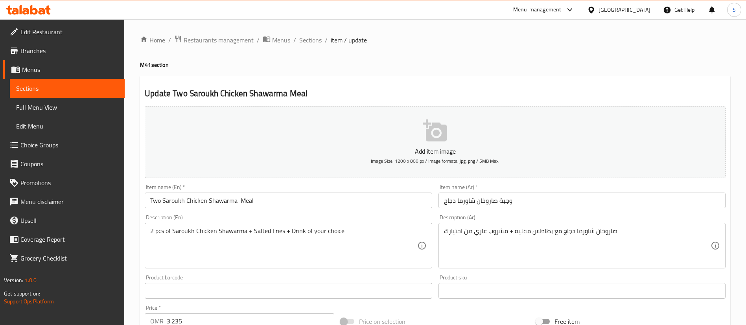
scroll to position [468, 0]
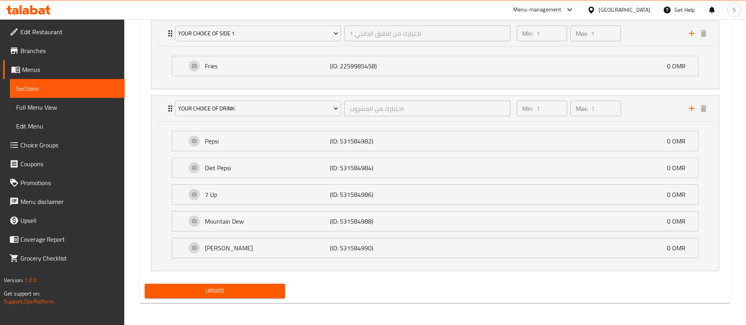
click at [224, 293] on span "Update" at bounding box center [215, 291] width 128 height 10
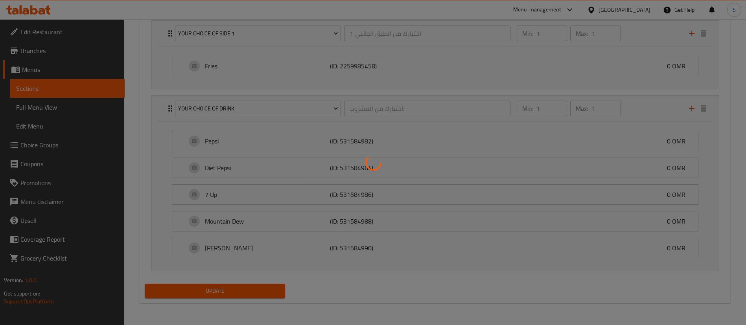
scroll to position [0, 0]
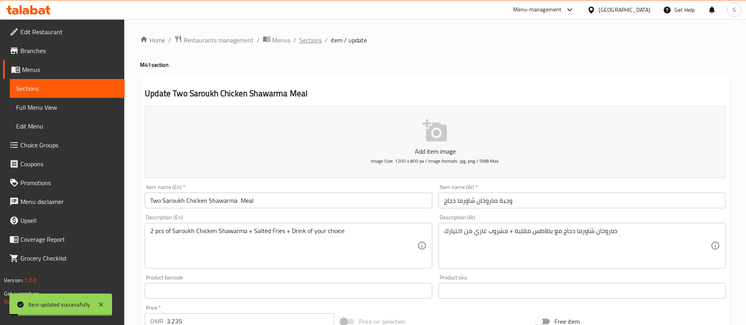
click at [309, 41] on span "Sections" at bounding box center [310, 39] width 22 height 9
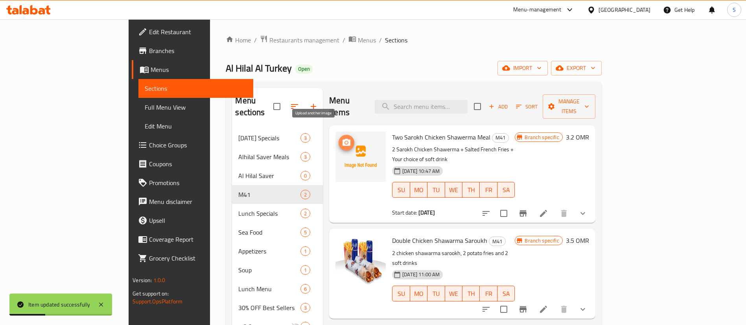
click at [345, 142] on circle "upload picture" at bounding box center [346, 143] width 2 height 2
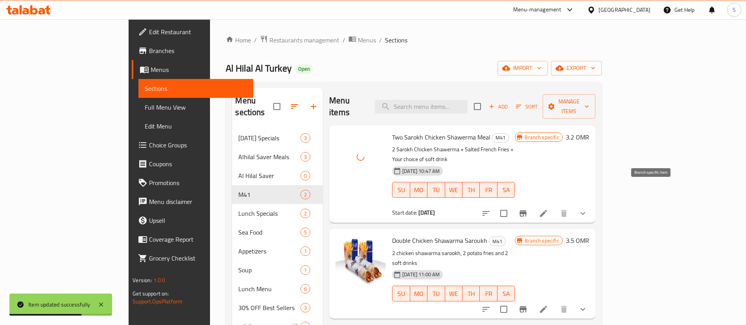
click at [528, 209] on icon "Branch-specific-item" at bounding box center [522, 213] width 9 height 9
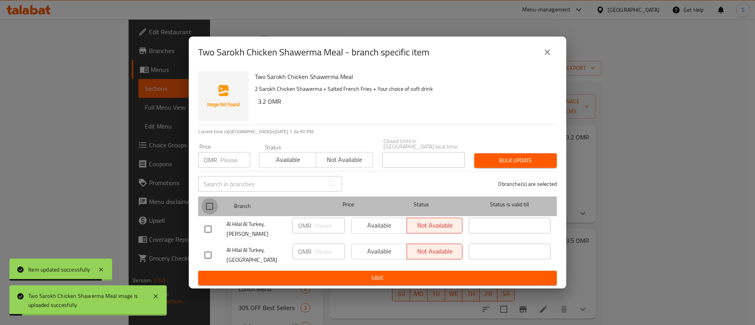
click at [209, 199] on input "checkbox" at bounding box center [209, 206] width 17 height 17
checkbox input "true"
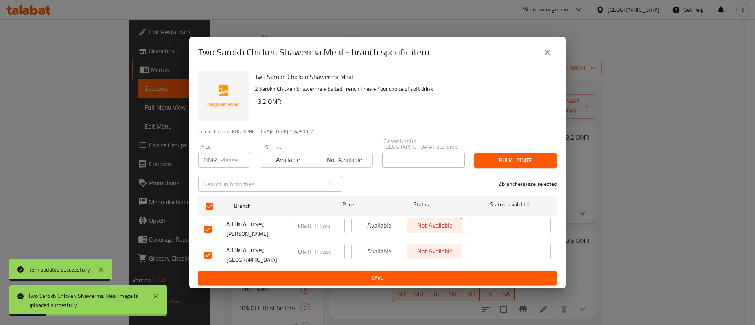
click at [280, 161] on span "Available" at bounding box center [288, 159] width 50 height 11
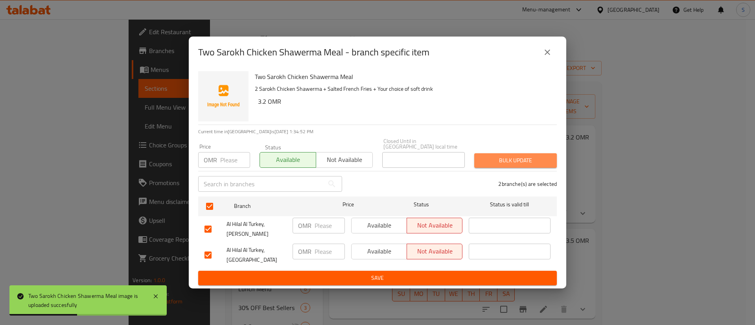
click at [508, 160] on span "Bulk update" at bounding box center [516, 161] width 70 height 10
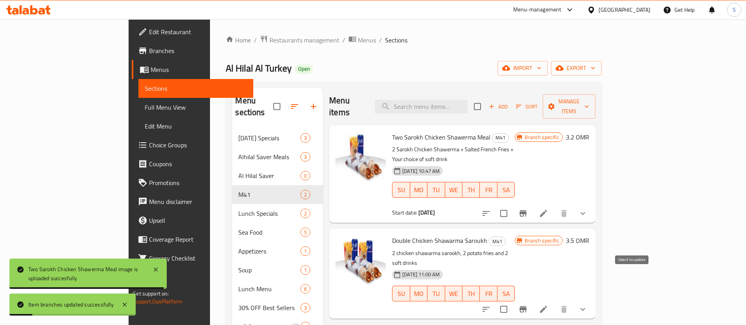
click at [512, 301] on input "checkbox" at bounding box center [504, 309] width 17 height 17
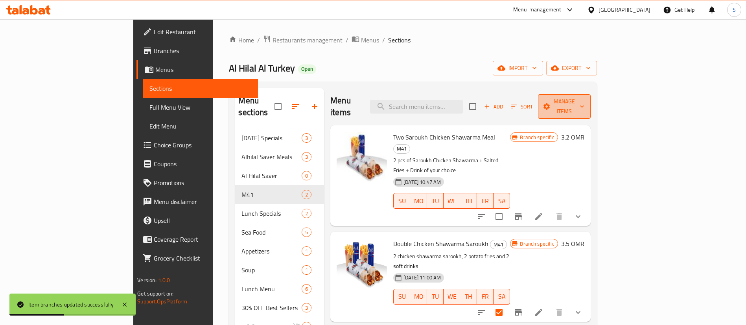
click at [584, 100] on span "Manage items" at bounding box center [564, 107] width 40 height 20
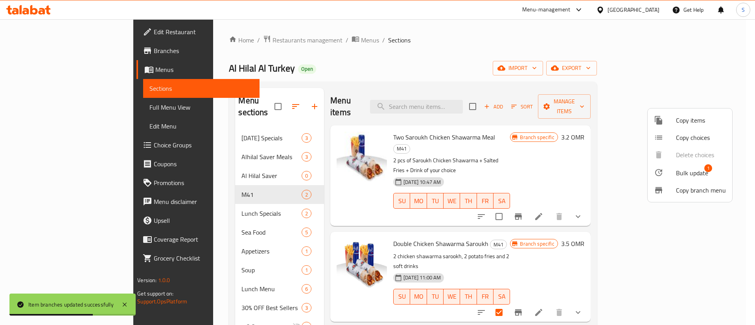
click at [698, 168] on span "Bulk update" at bounding box center [692, 172] width 32 height 9
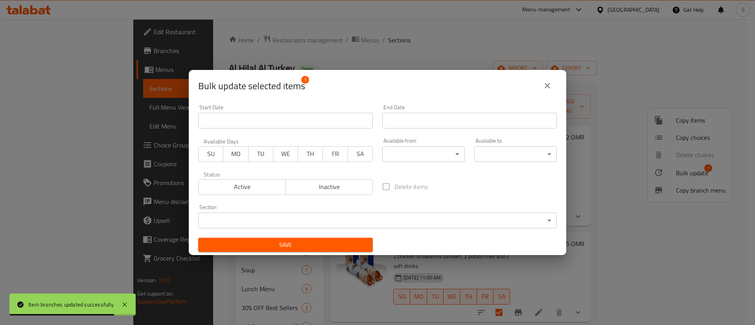
click at [313, 186] on span "Inactive" at bounding box center [329, 186] width 81 height 11
click at [293, 242] on span "Save" at bounding box center [285, 245] width 162 height 10
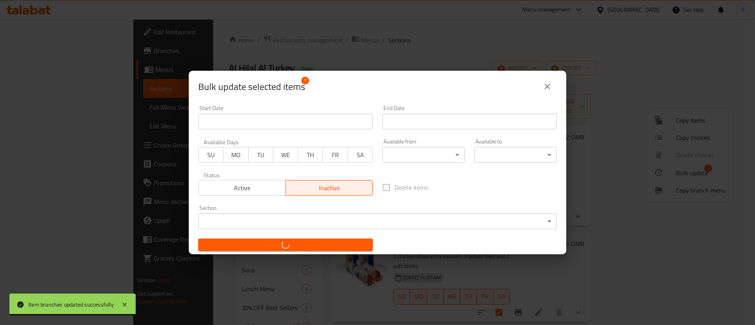
checkbox input "false"
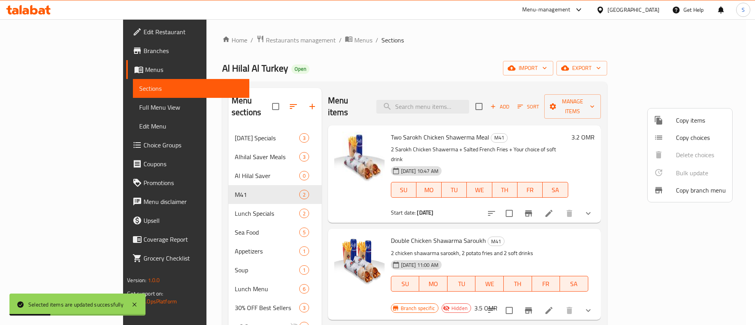
click at [558, 72] on div at bounding box center [377, 162] width 755 height 325
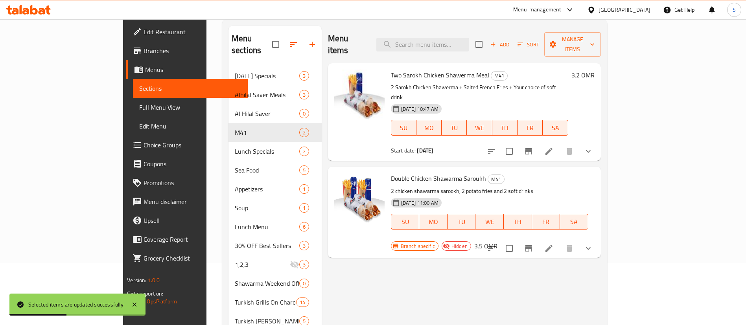
scroll to position [63, 0]
click at [560, 144] on li at bounding box center [549, 151] width 22 height 14
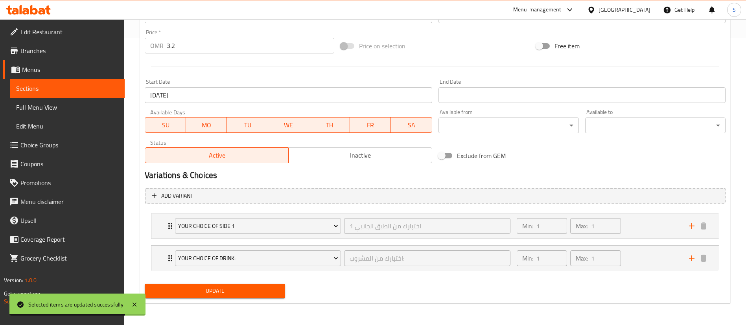
scroll to position [223, 0]
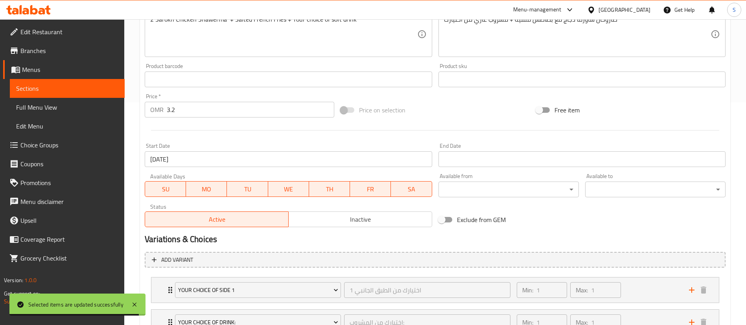
click at [378, 162] on input "[DATE]" at bounding box center [288, 159] width 287 height 16
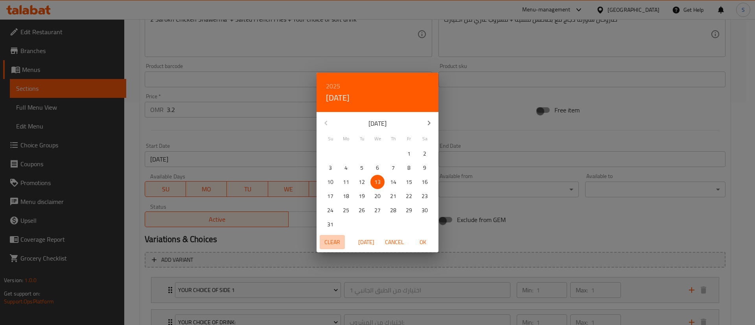
click at [326, 240] on span "Clear" at bounding box center [332, 243] width 19 height 10
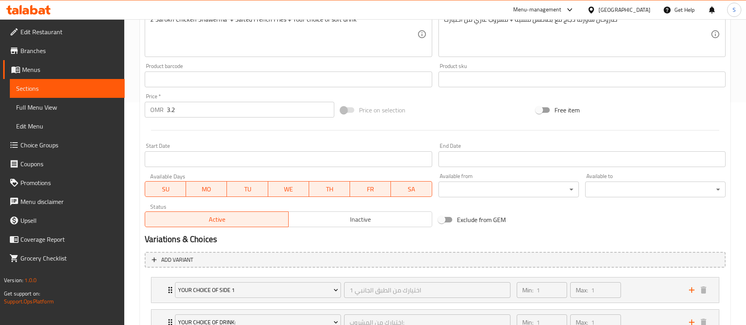
click at [425, 240] on h2 "Variations & Choices" at bounding box center [435, 240] width 581 height 12
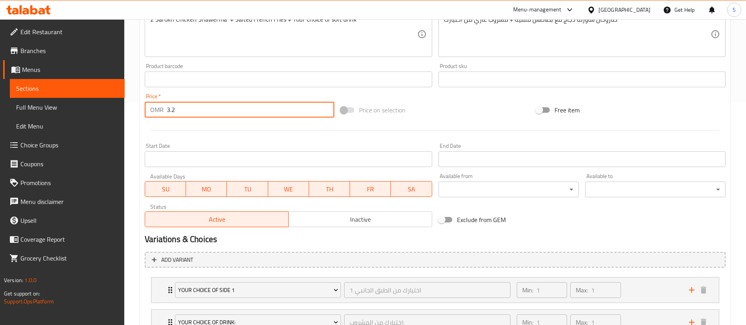
click at [262, 113] on input "3.2" at bounding box center [251, 110] width 168 height 16
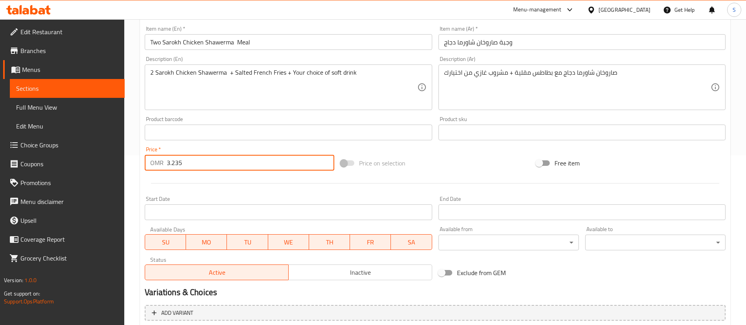
scroll to position [169, 0]
type input "3.235"
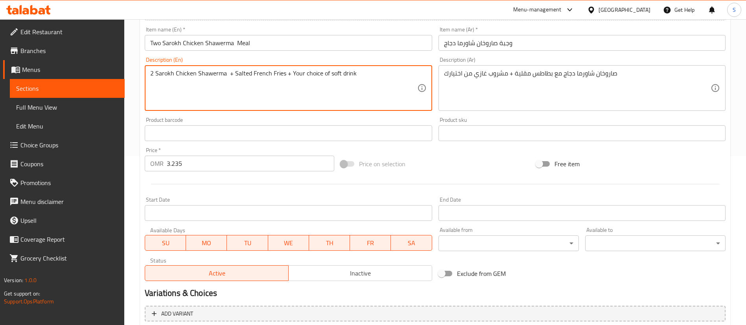
click at [274, 76] on textarea "2 Sarokh Chicken Shawerma + Salted French Fries + Your choice of soft drink" at bounding box center [283, 88] width 267 height 37
paste textarea "pcs of Saroukh Chicken Shawarma + Salted Fries + Drink of your choice"
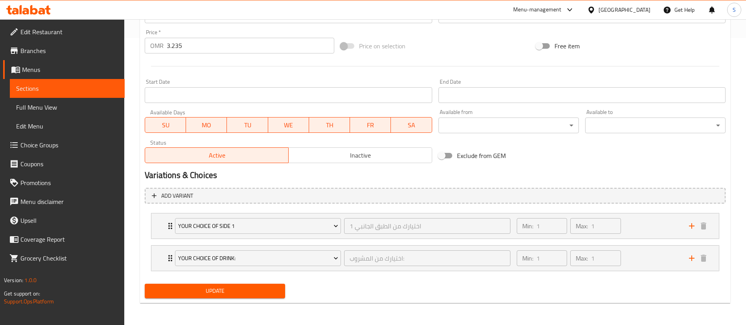
type textarea "2 pcs of Saroukh Chicken Shawarma + Salted Fries + Drink of your choice"
click at [231, 293] on span "Update" at bounding box center [215, 291] width 128 height 10
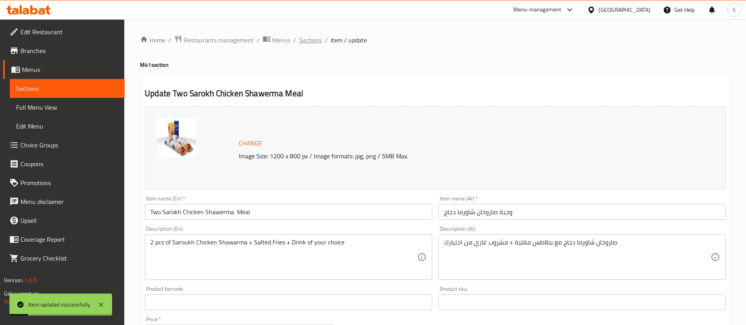
click at [307, 41] on span "Sections" at bounding box center [310, 39] width 22 height 9
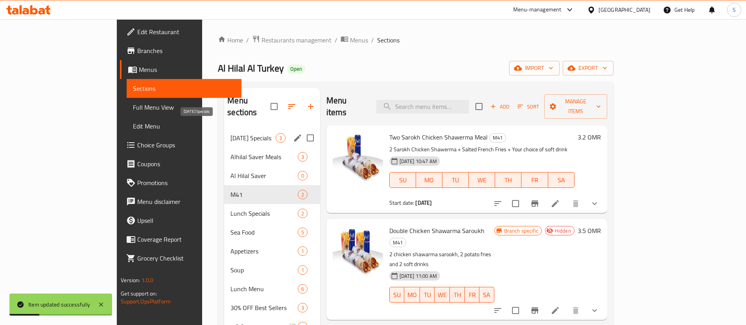
click at [230, 133] on span "[DATE] Specials" at bounding box center [252, 137] width 45 height 9
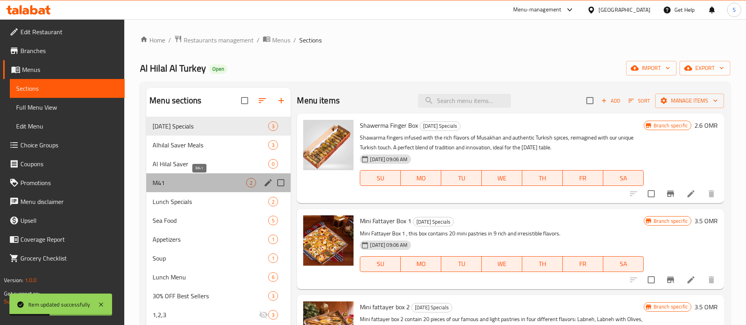
click at [190, 181] on span "M41" at bounding box center [200, 182] width 94 height 9
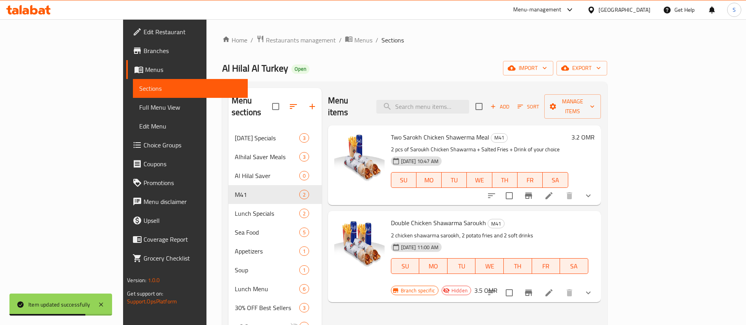
click at [595, 132] on h6 "3.2 OMR" at bounding box center [582, 137] width 23 height 11
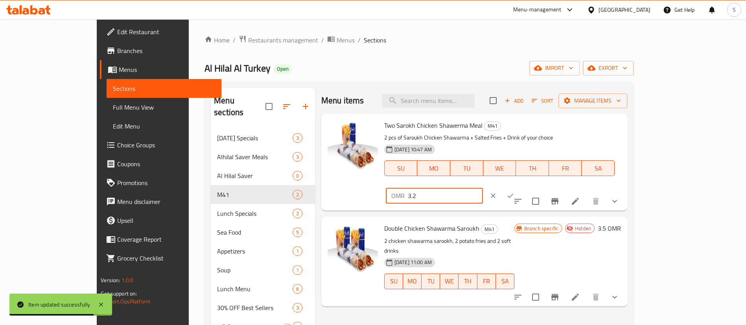
click at [483, 188] on input "3.2" at bounding box center [445, 196] width 75 height 16
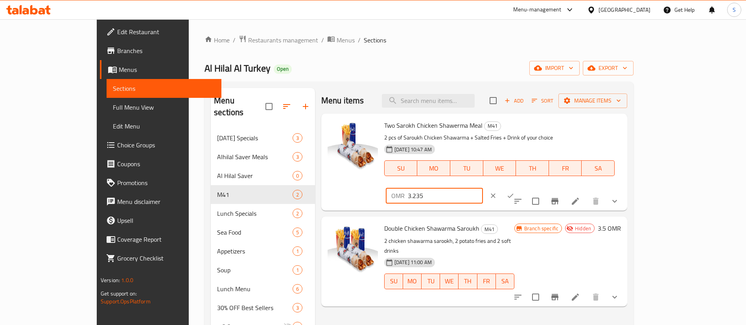
type input "3.235"
click at [514, 192] on icon "ok" at bounding box center [511, 196] width 8 height 8
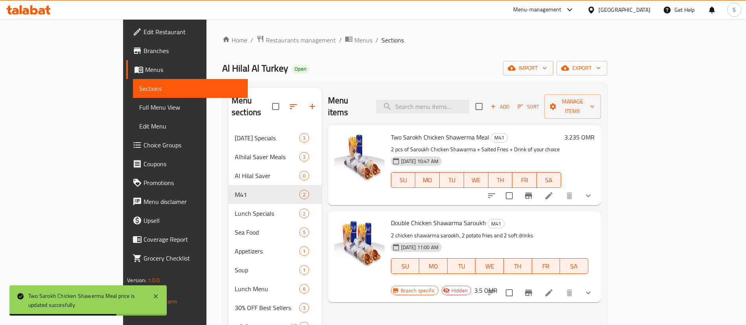
drag, startPoint x: 228, startPoint y: 37, endPoint x: 228, endPoint y: 46, distance: 9.1
click at [266, 37] on span "Restaurants management" at bounding box center [301, 39] width 70 height 9
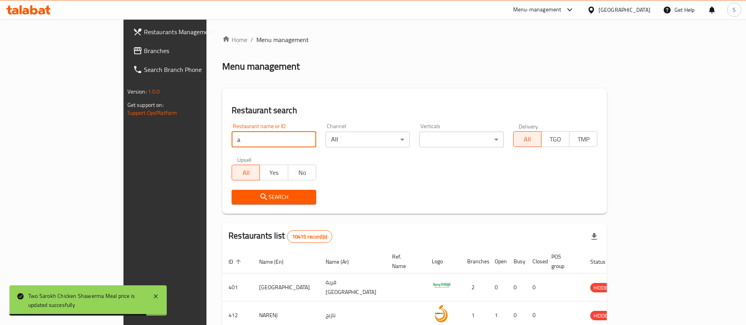
click at [236, 134] on input "a" at bounding box center [274, 140] width 85 height 16
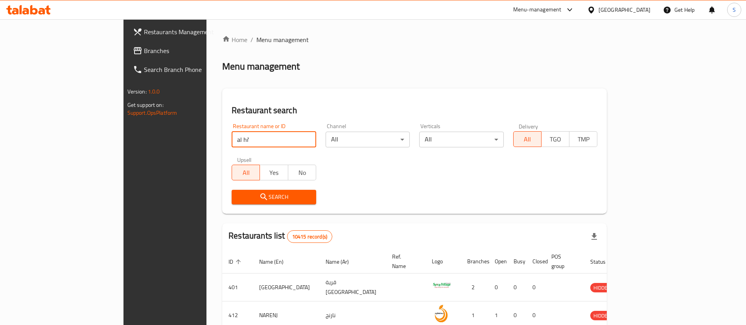
type input "Al Hilal Al Turkey"
click button "Search" at bounding box center [274, 197] width 85 height 15
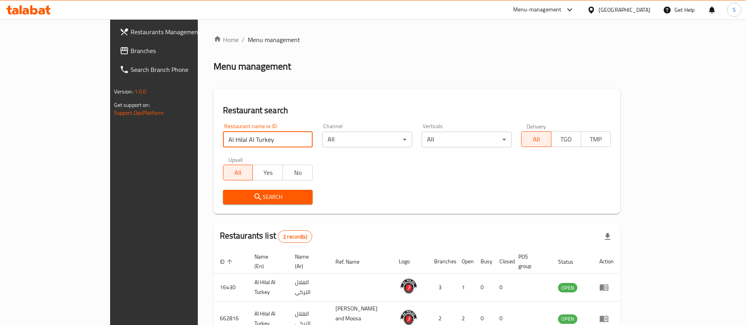
scroll to position [34, 0]
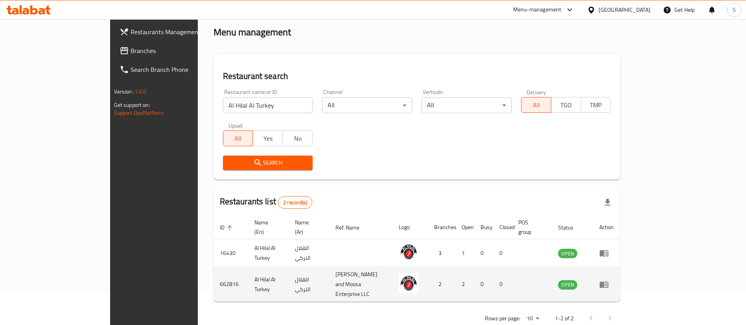
click at [214, 273] on td "662816" at bounding box center [231, 284] width 35 height 35
copy td "662816"
click at [214, 273] on td "662816" at bounding box center [231, 284] width 35 height 35
click at [608, 282] on icon "enhanced table" at bounding box center [604, 285] width 9 height 7
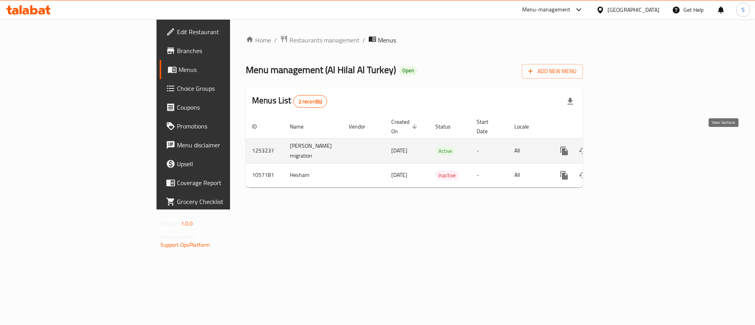
click at [626, 146] on icon "enhanced table" at bounding box center [620, 150] width 9 height 9
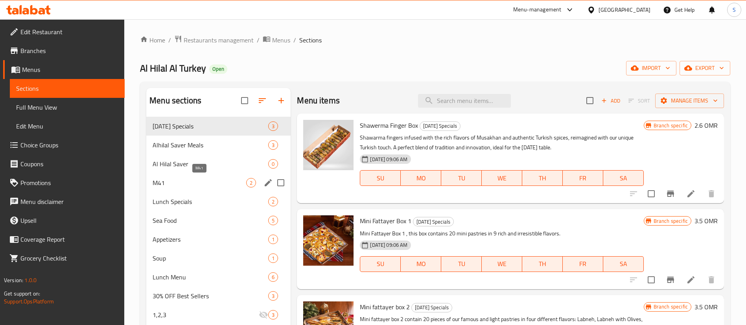
click at [189, 179] on span "M41" at bounding box center [200, 182] width 94 height 9
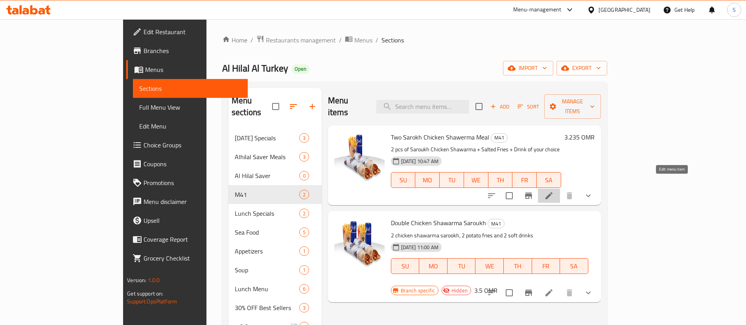
click at [553, 192] on icon at bounding box center [548, 195] width 7 height 7
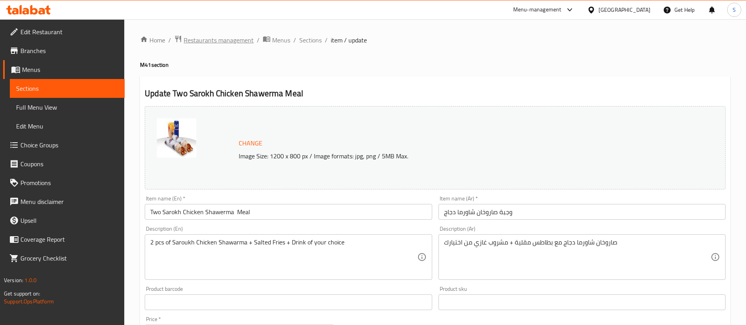
click at [216, 42] on span "Restaurants management" at bounding box center [219, 39] width 70 height 9
